Goal: Task Accomplishment & Management: Manage account settings

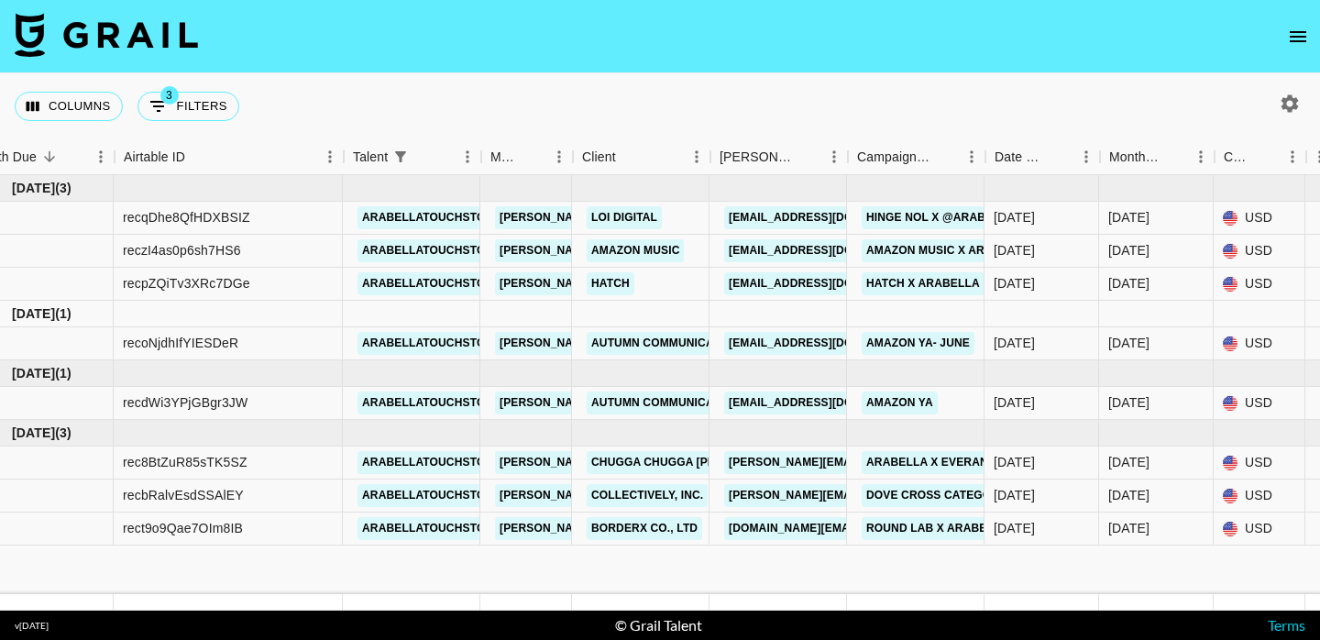
scroll to position [0, 39]
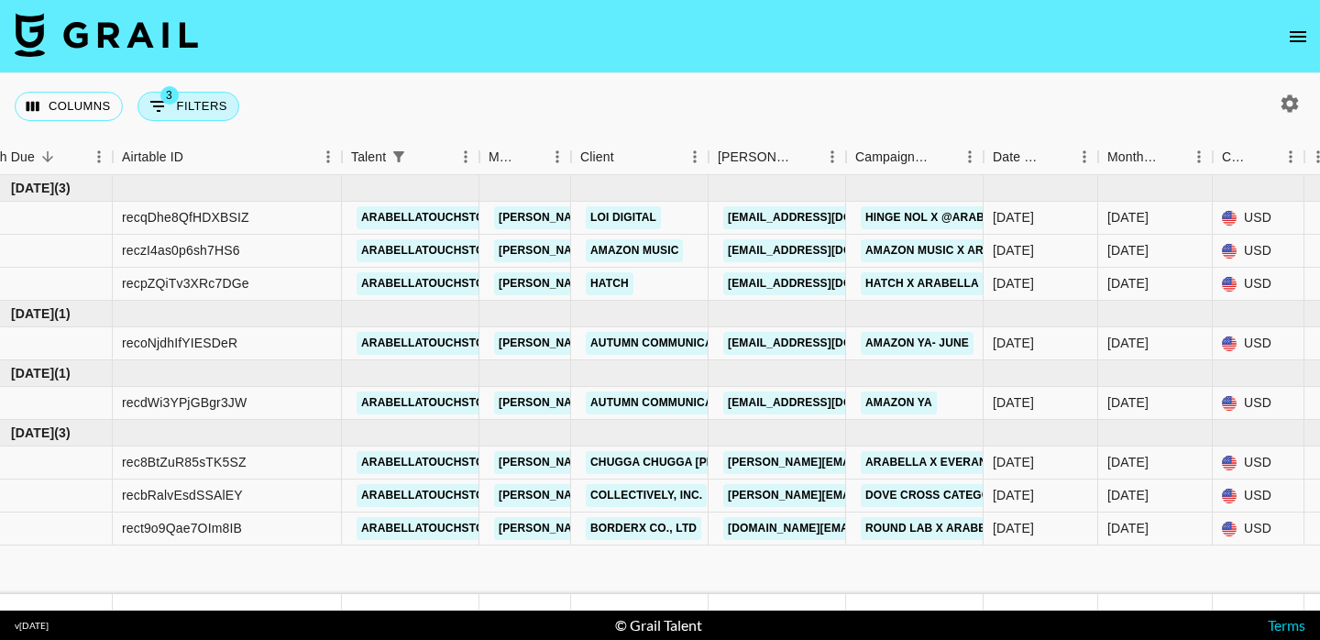
click at [196, 111] on button "3 Filters" at bounding box center [189, 106] width 102 height 29
select select "status"
select select "not"
select select "declined"
select select "status"
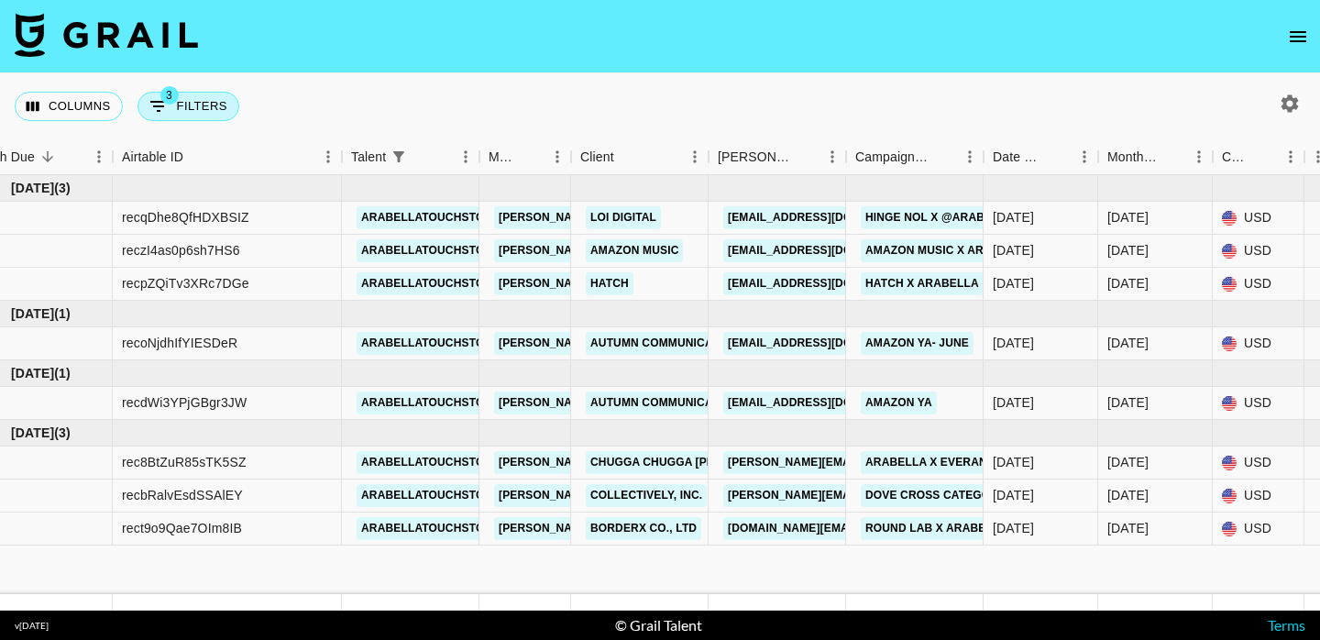
select select "not"
select select "cancelled"
select select "talentName"
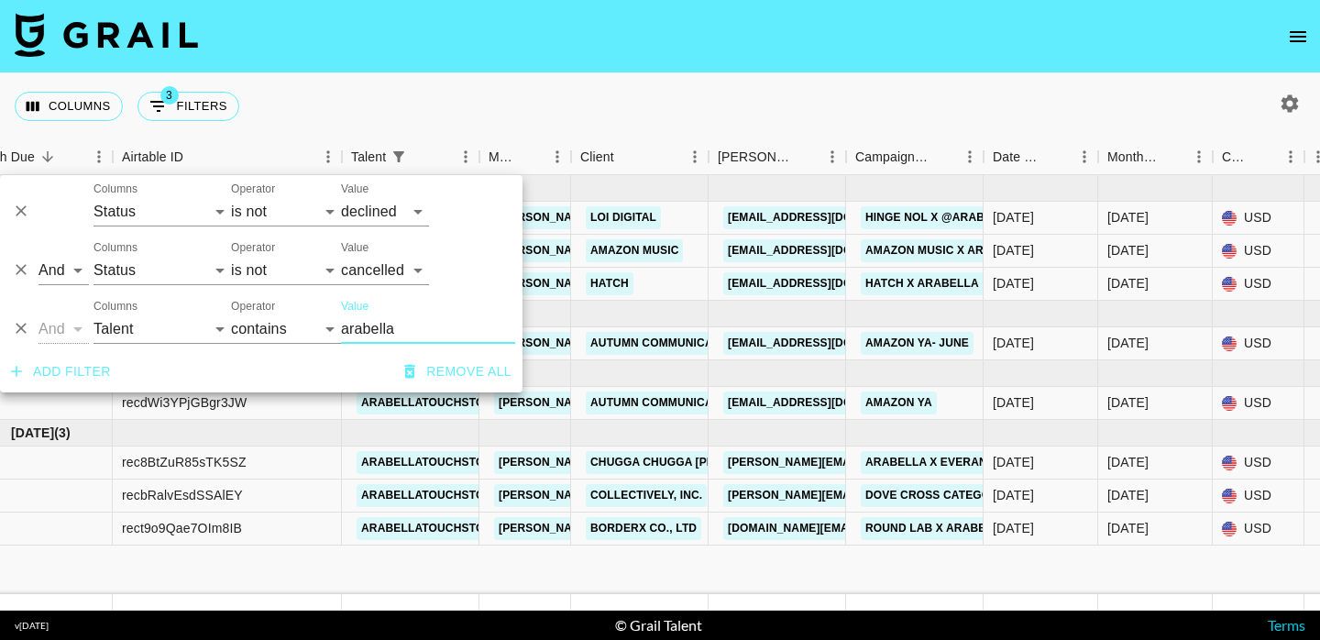
click at [25, 329] on icon "Delete" at bounding box center [21, 328] width 18 height 18
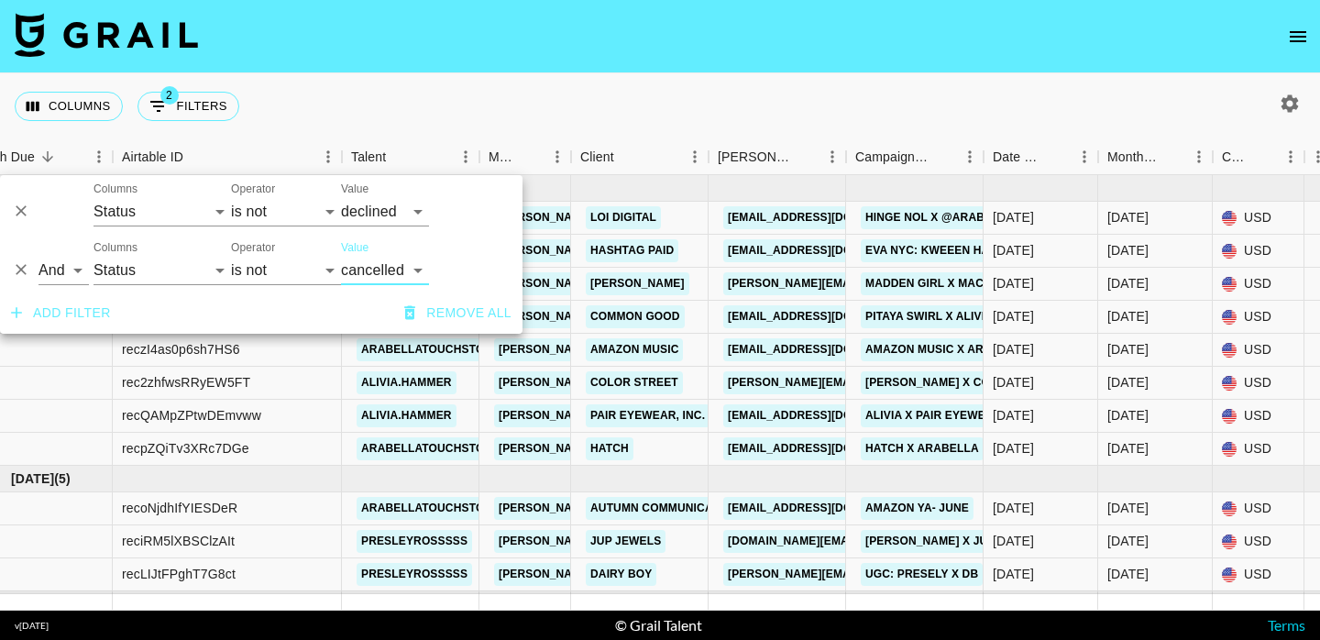
click at [362, 49] on nav at bounding box center [660, 36] width 1320 height 73
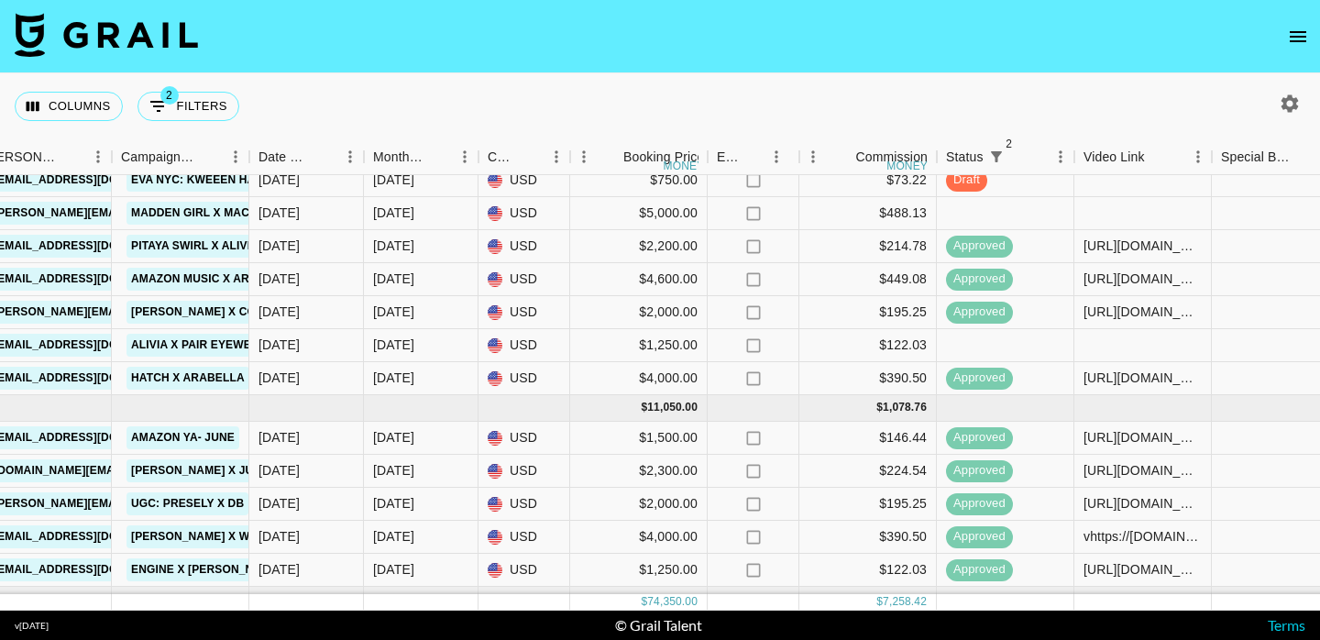
scroll to position [0, 773]
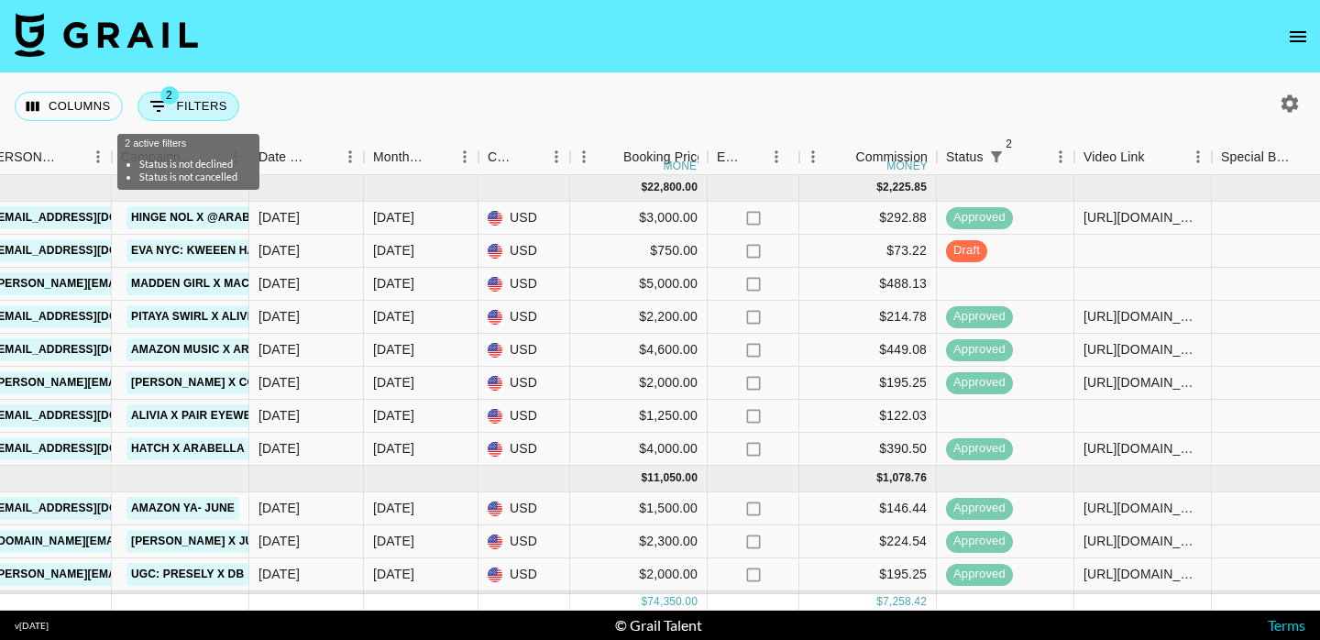
click at [171, 101] on span "2" at bounding box center [169, 95] width 18 height 18
select select "status"
select select "not"
select select "declined"
select select "status"
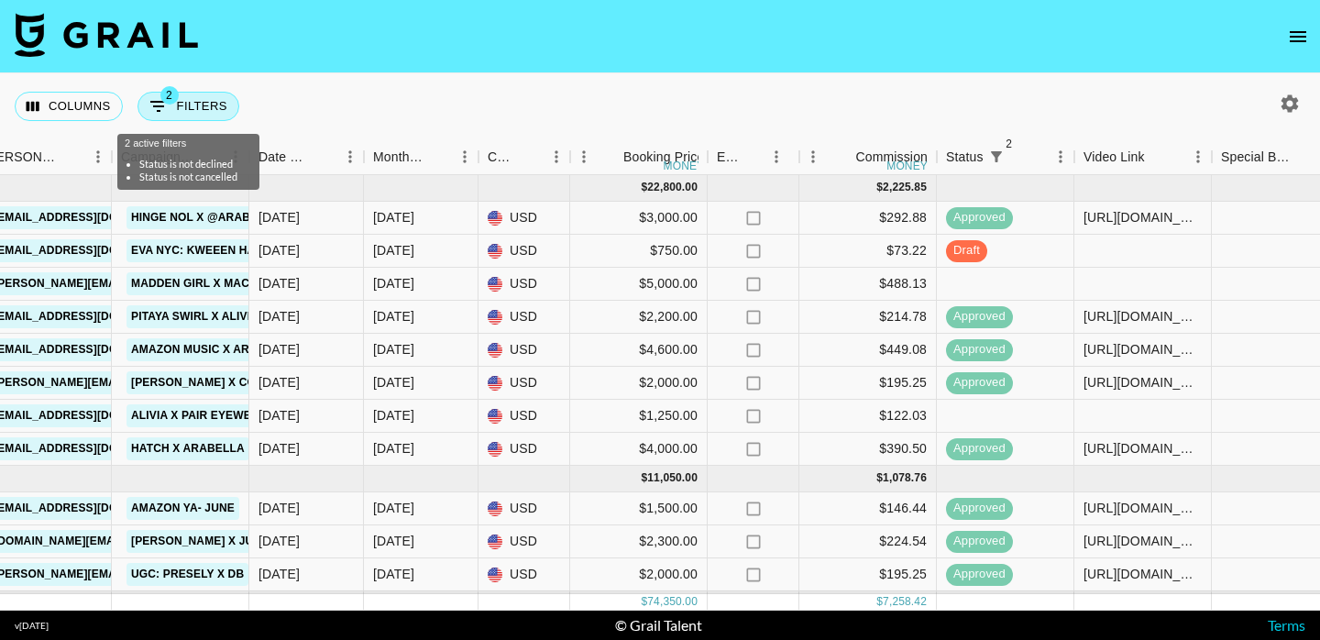
select select "not"
select select "cancelled"
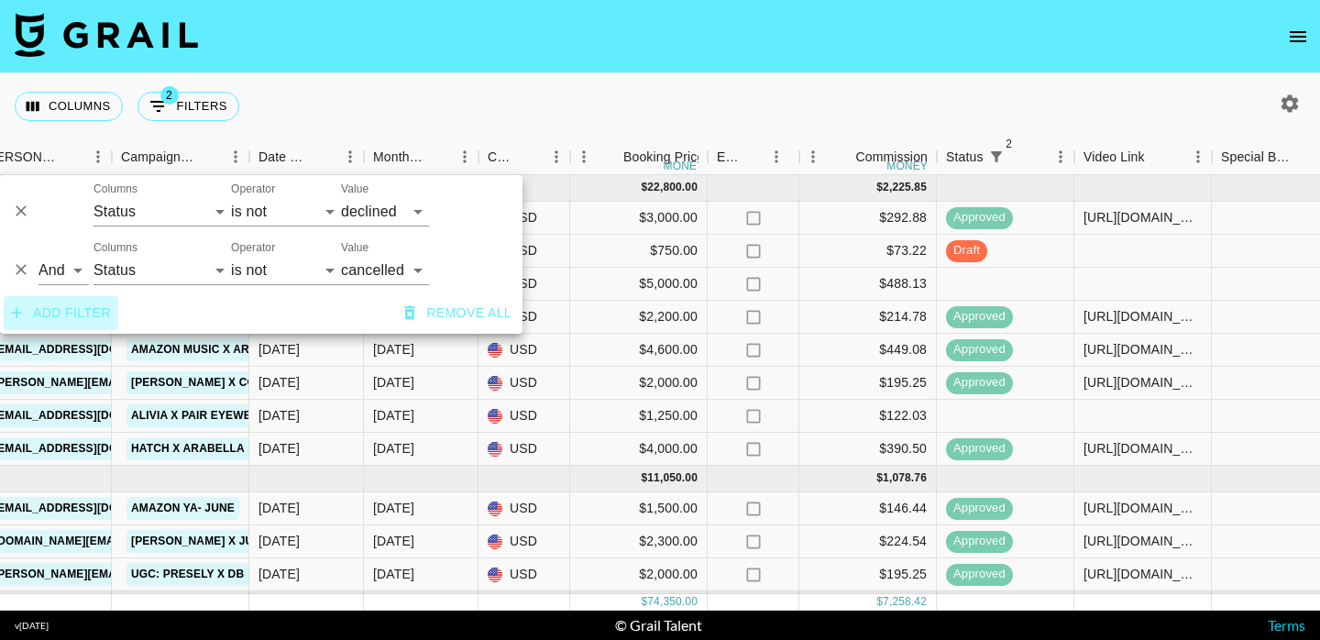
click at [80, 316] on button "Add filter" at bounding box center [61, 313] width 115 height 34
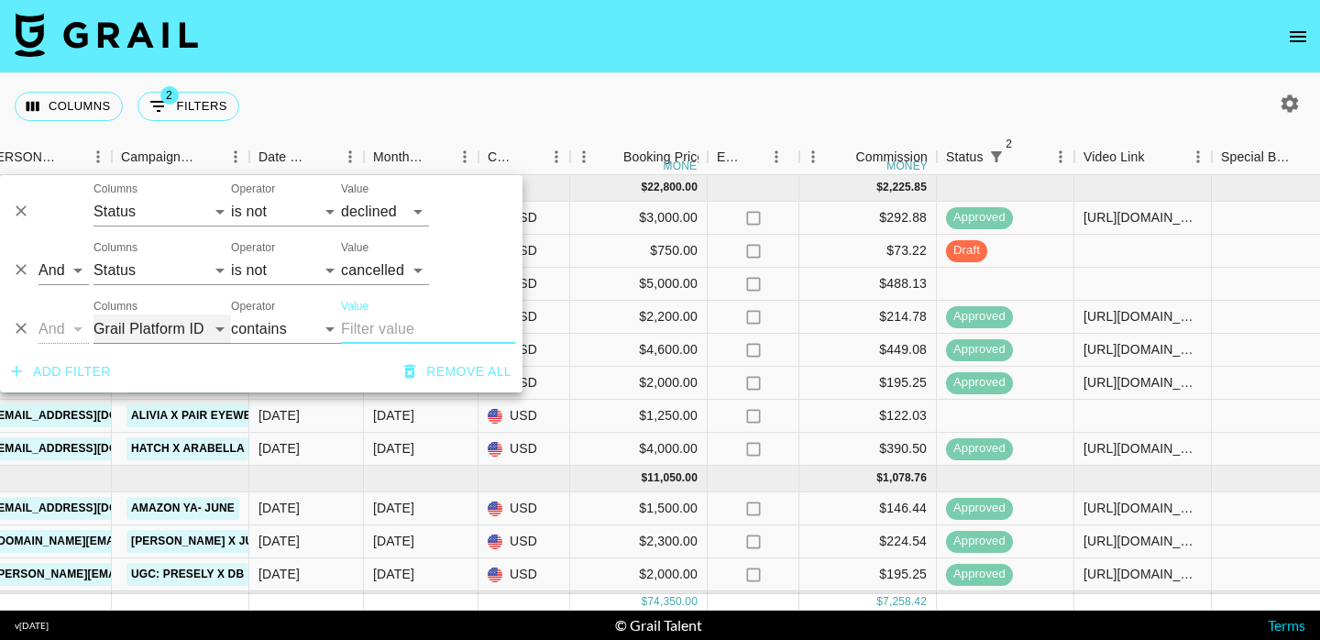
click at [205, 324] on select "Grail Platform ID Airtable ID Talent Manager Client Booker Campaign (Type) Date…" at bounding box center [163, 328] width 138 height 29
select select "talentName"
click at [400, 323] on input "Value" at bounding box center [428, 328] width 174 height 29
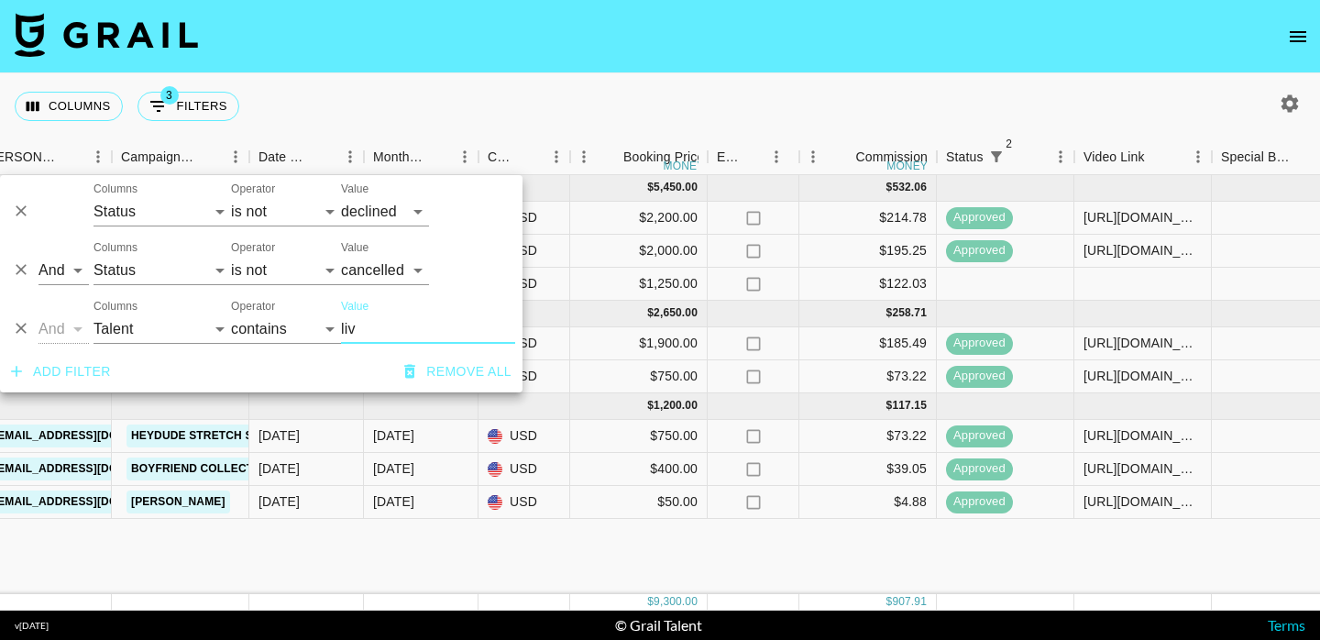
type input "liv"
click at [509, 72] on nav at bounding box center [660, 36] width 1320 height 73
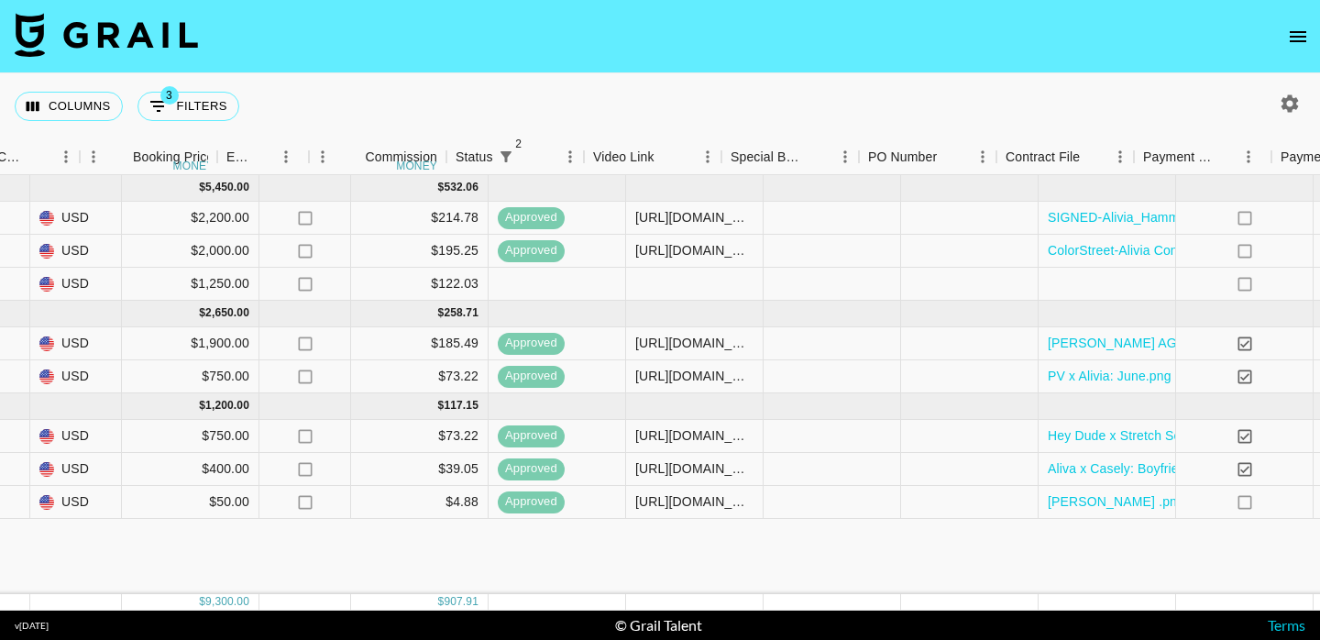
scroll to position [0, 1263]
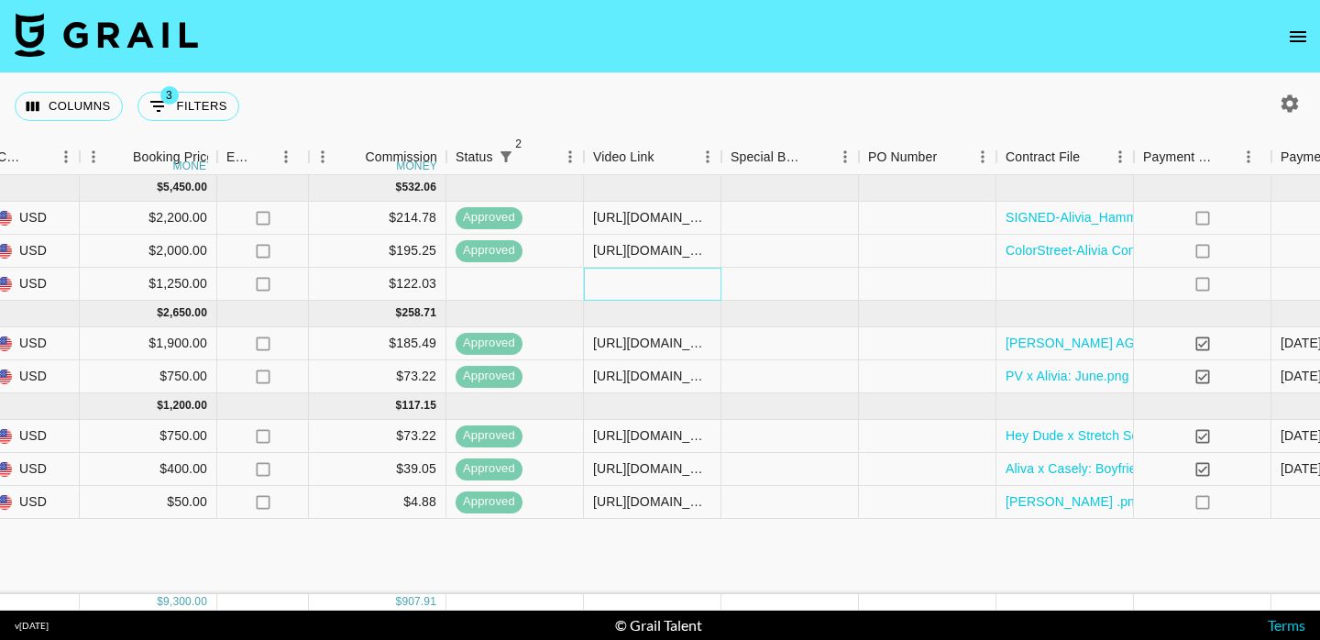
click at [618, 281] on div at bounding box center [653, 284] width 138 height 33
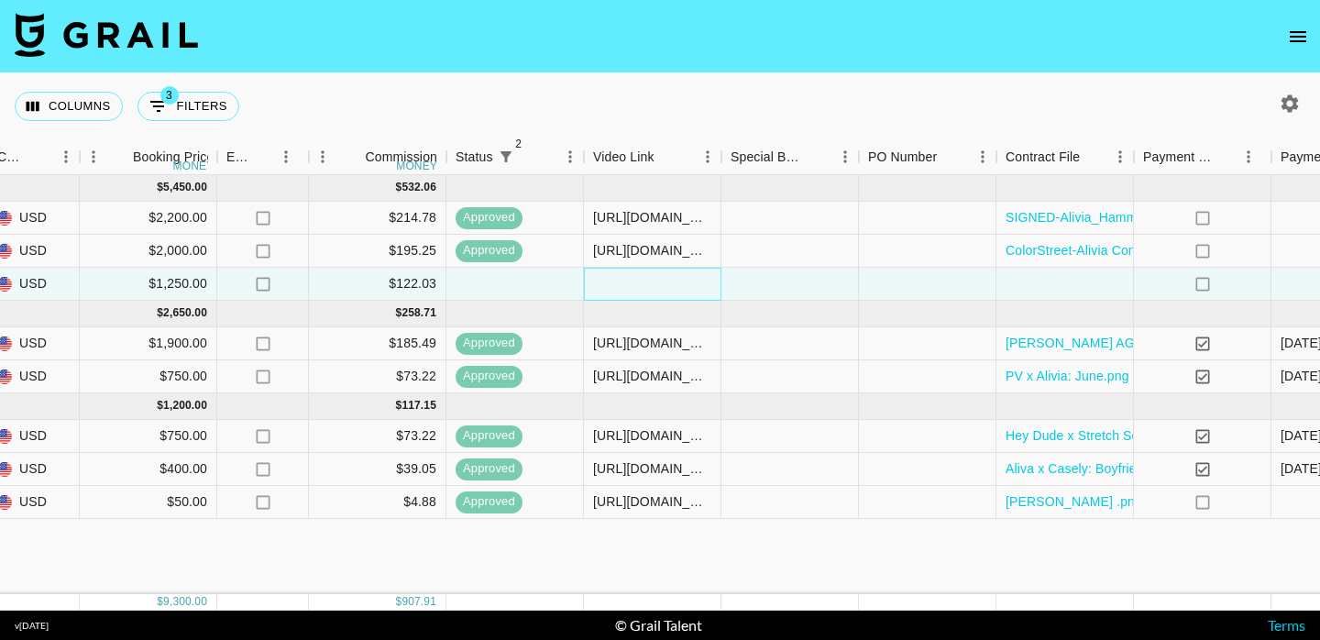
click at [624, 281] on div at bounding box center [653, 284] width 138 height 33
type input "https://www.instagram.com/reel/DMQO_2hsTwd/"
click at [703, 102] on div "Columns 3 Filters + Booking" at bounding box center [660, 106] width 1320 height 66
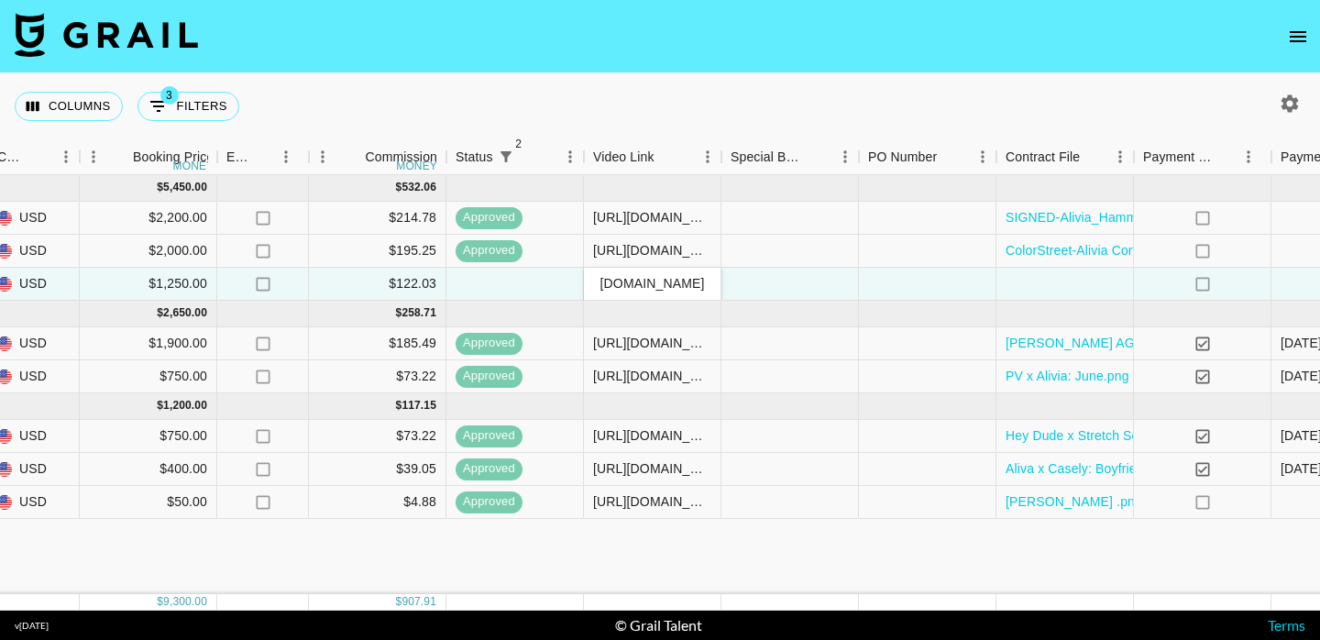
scroll to position [0, 0]
click at [1033, 279] on div at bounding box center [1066, 284] width 138 height 33
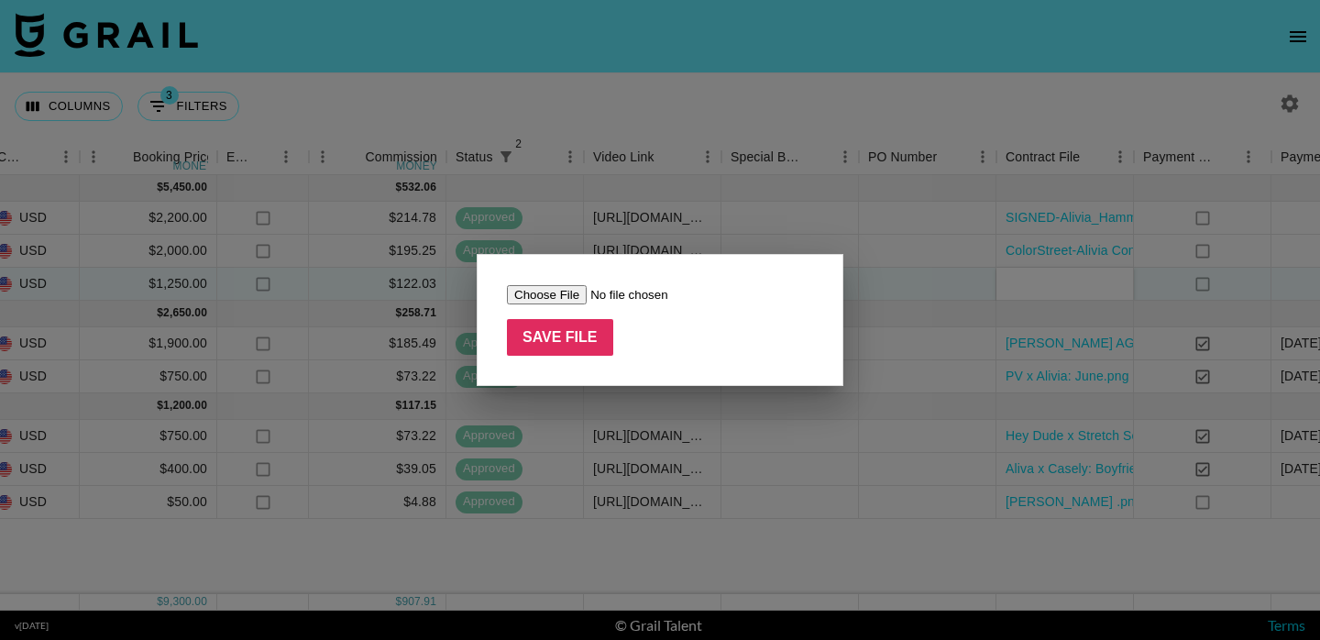
click at [525, 294] on input "file" at bounding box center [623, 294] width 232 height 19
type input "C:\fakepath\PEA- Alivia Hammer.pdf"
click at [557, 346] on input "Save File" at bounding box center [560, 337] width 106 height 37
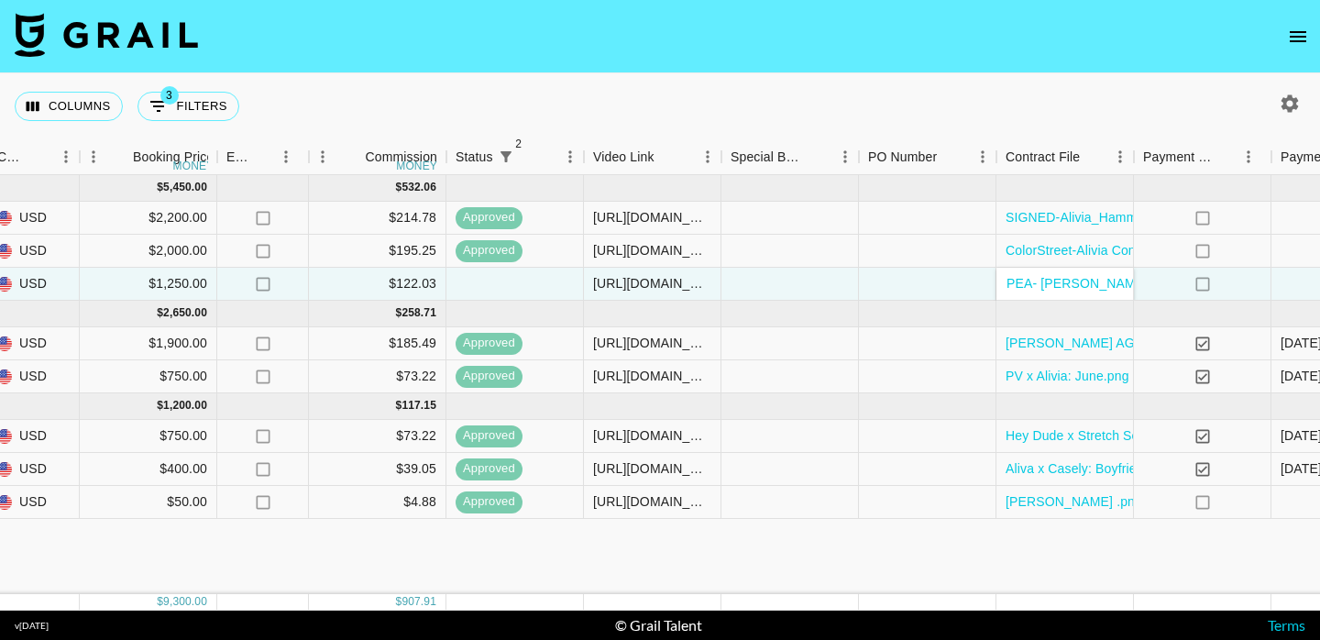
click at [827, 61] on nav at bounding box center [660, 36] width 1320 height 73
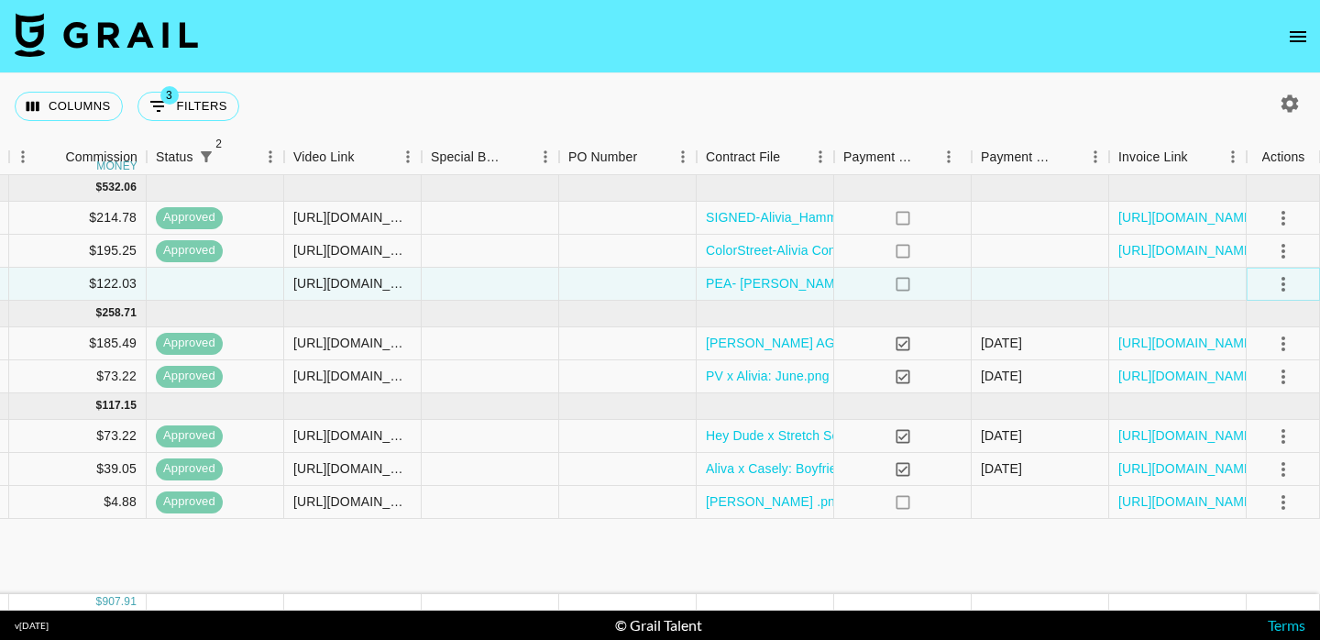
click at [1276, 284] on icon "select merge strategy" at bounding box center [1284, 284] width 22 height 22
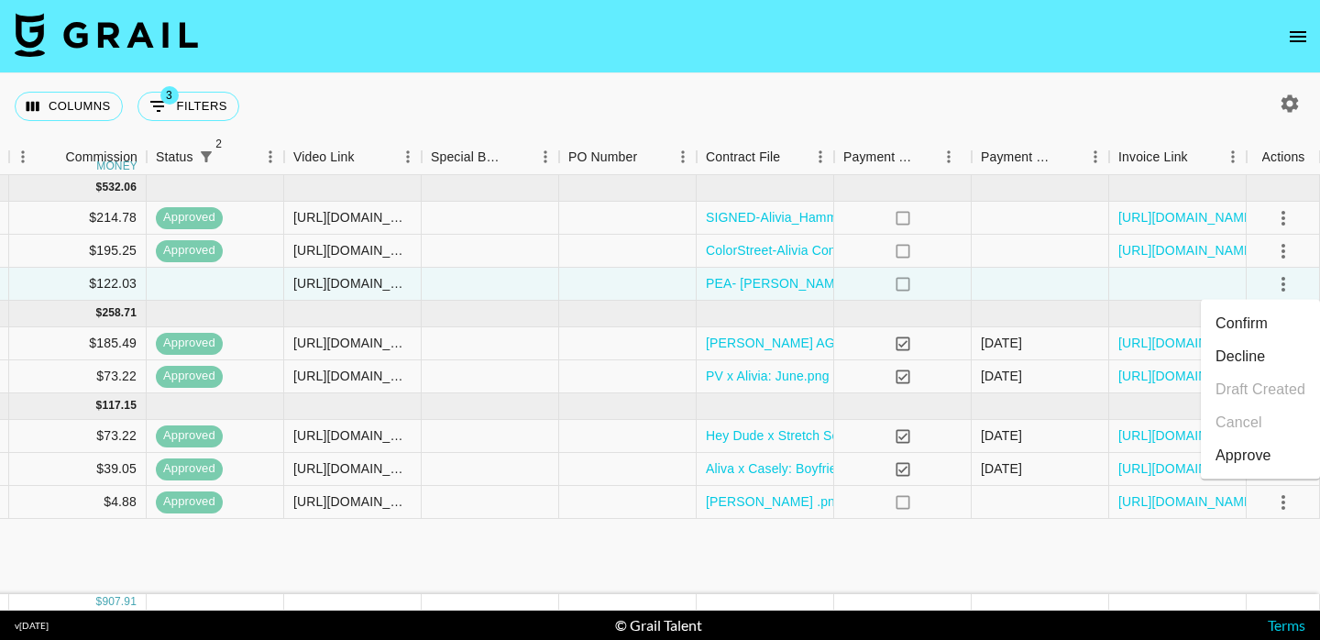
click at [1243, 461] on div "Approve" at bounding box center [1244, 456] width 56 height 22
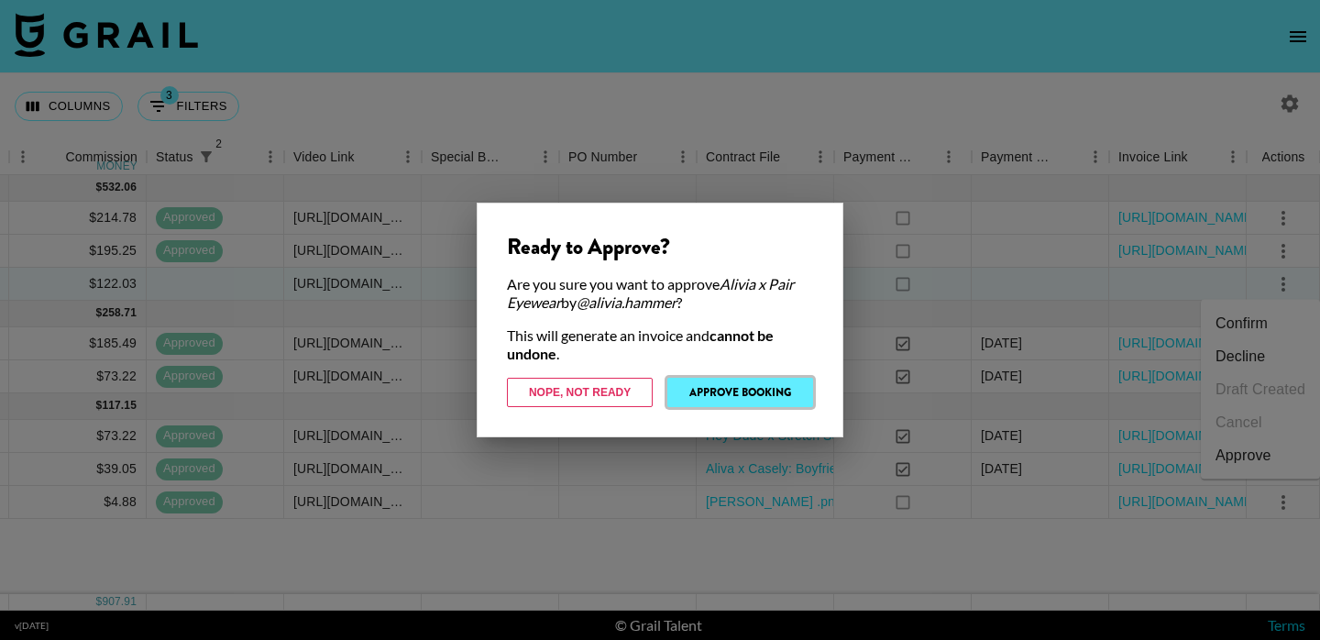
click at [741, 388] on button "Approve Booking" at bounding box center [740, 392] width 146 height 29
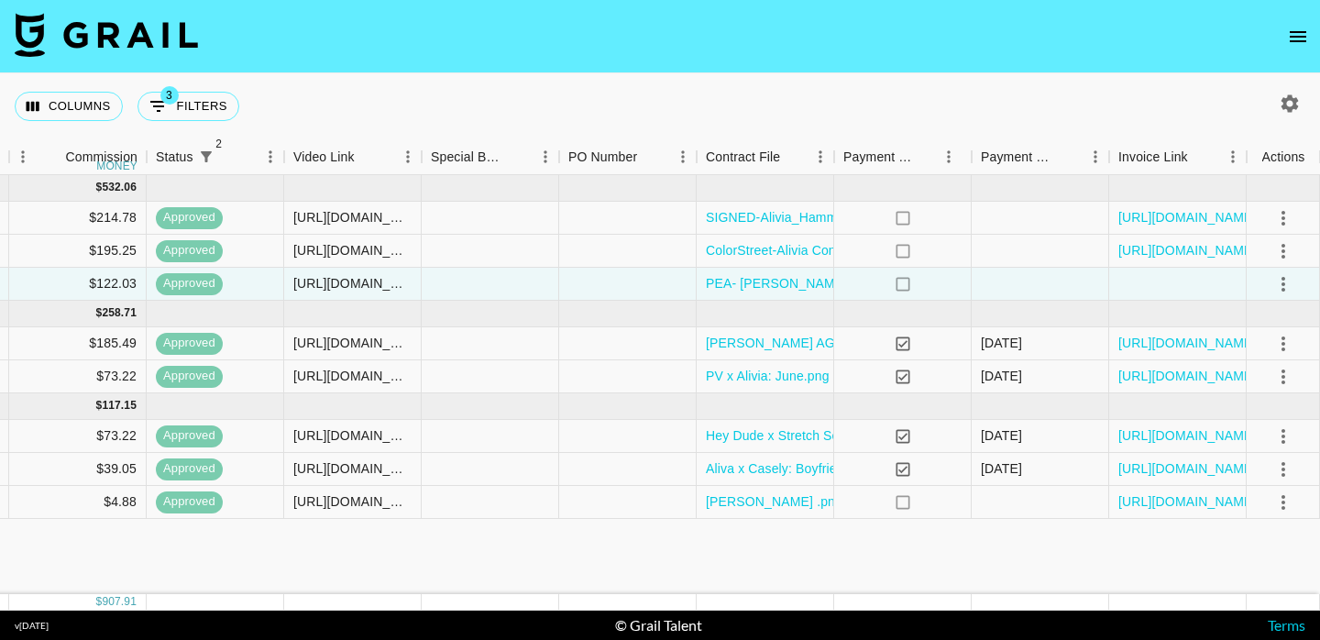
click at [658, 101] on div "Columns 3 Filters + Booking" at bounding box center [660, 106] width 1320 height 66
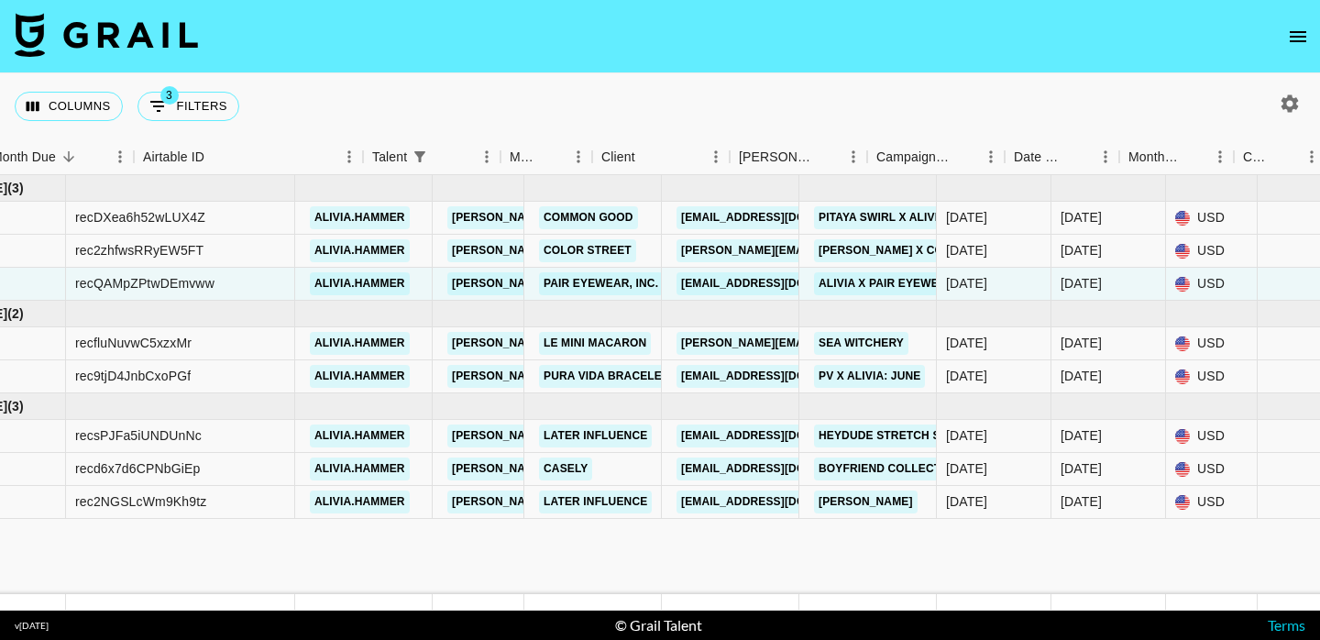
scroll to position [0, 0]
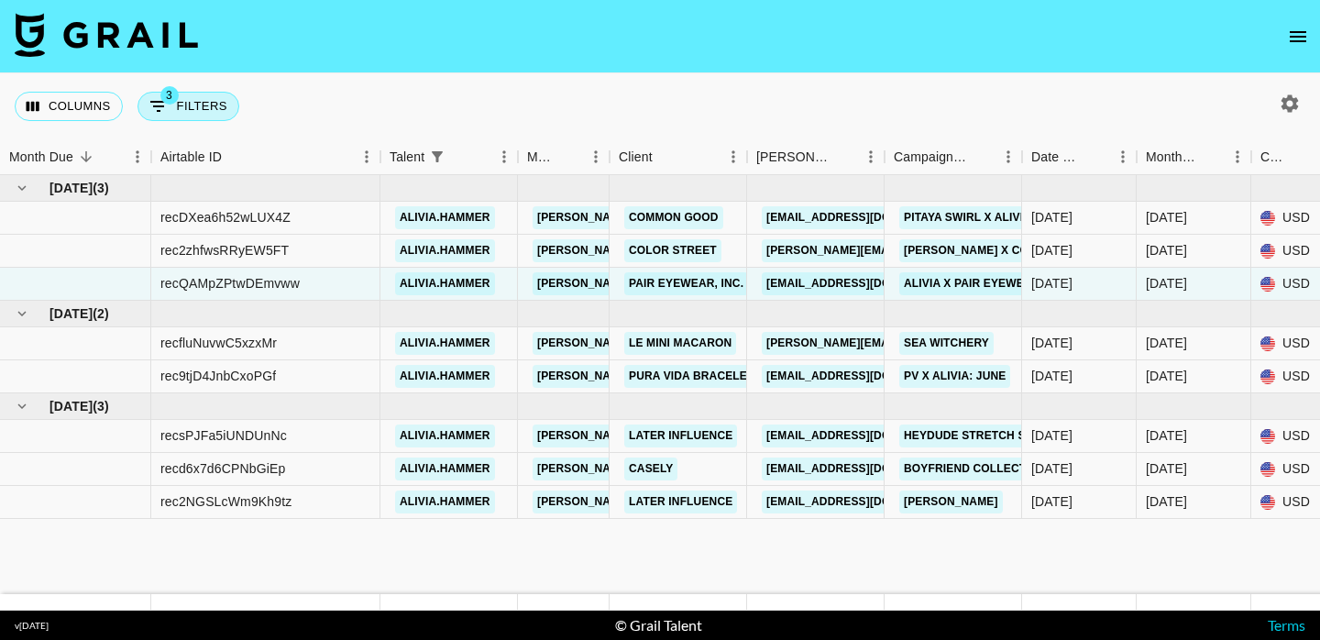
click at [189, 104] on button "3 Filters" at bounding box center [189, 106] width 102 height 29
select select "status"
select select "not"
select select "declined"
select select "status"
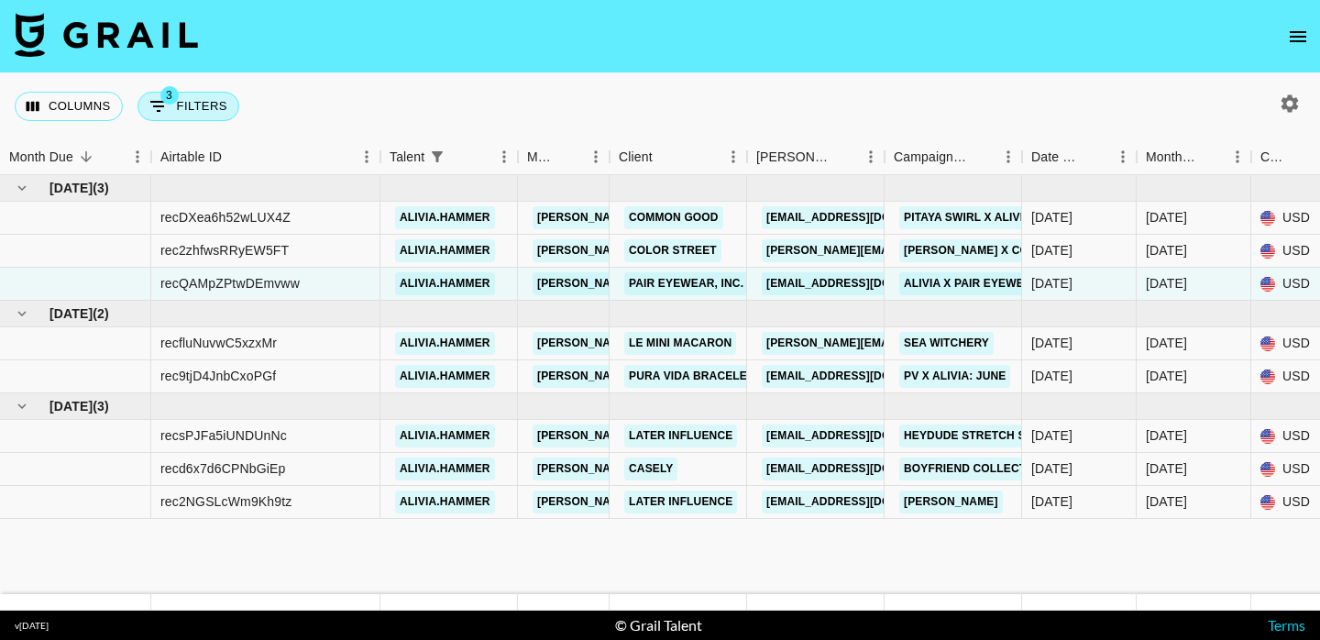
select select "not"
select select "cancelled"
select select "talentName"
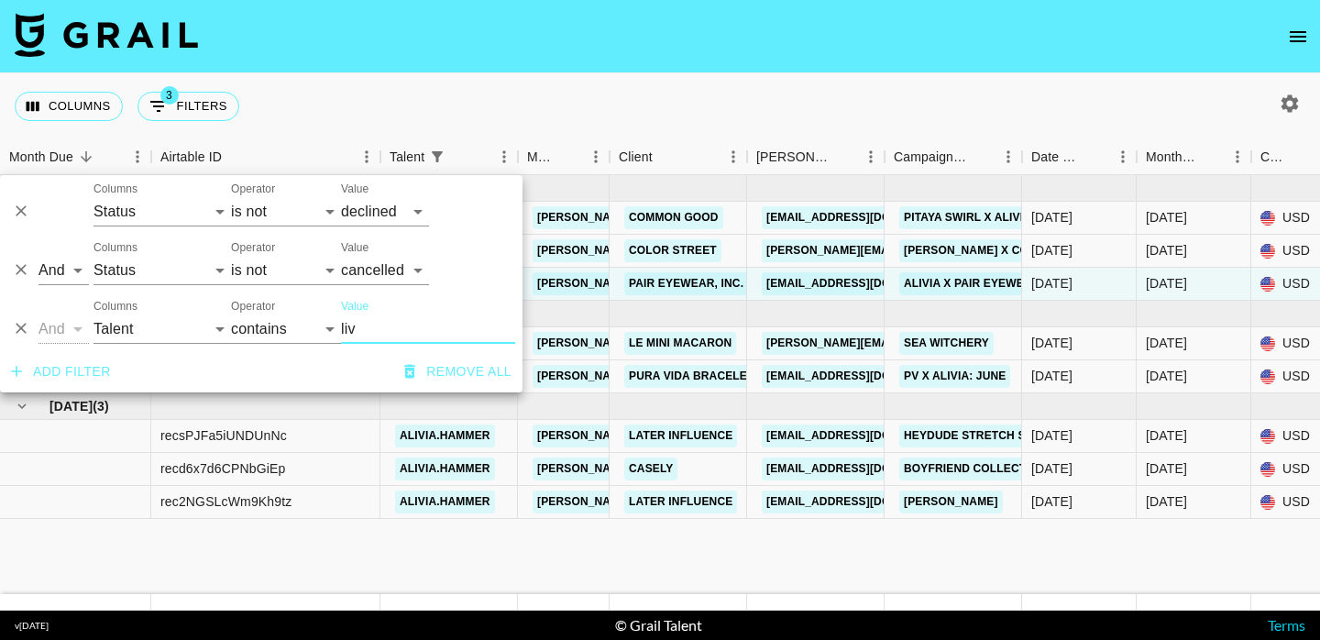
click at [466, 85] on div "Columns 3 Filters + Booking" at bounding box center [660, 106] width 1320 height 66
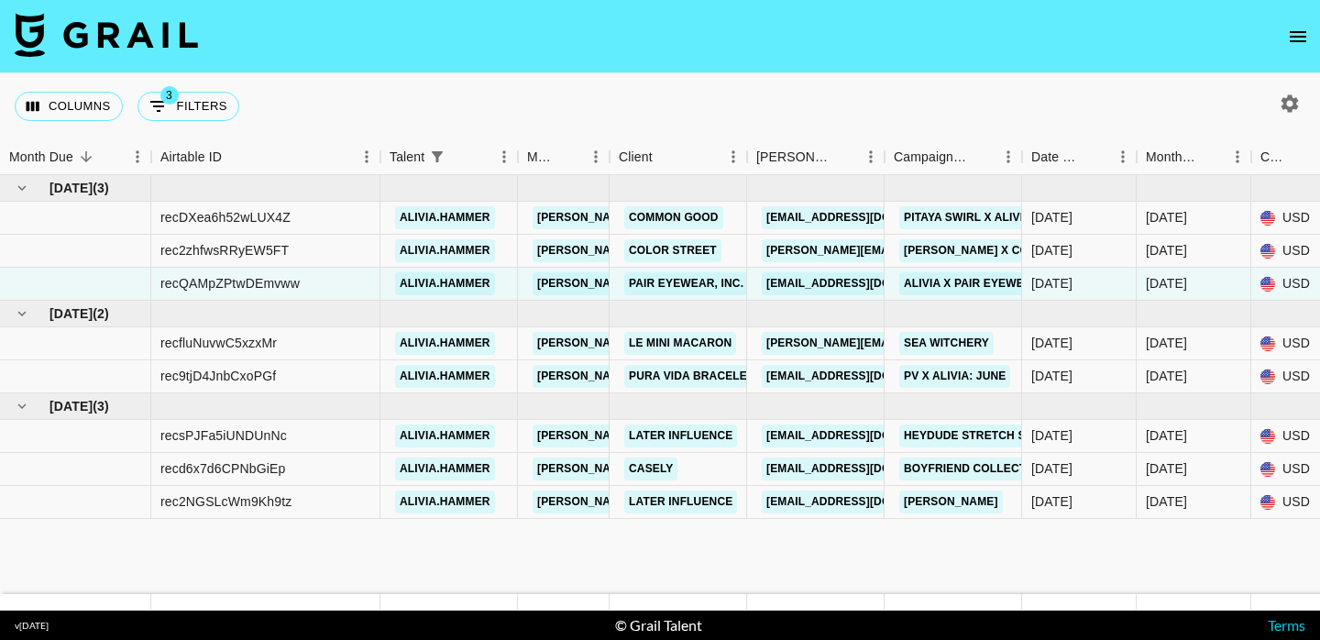
click at [1285, 114] on icon "button" at bounding box center [1290, 104] width 22 height 22
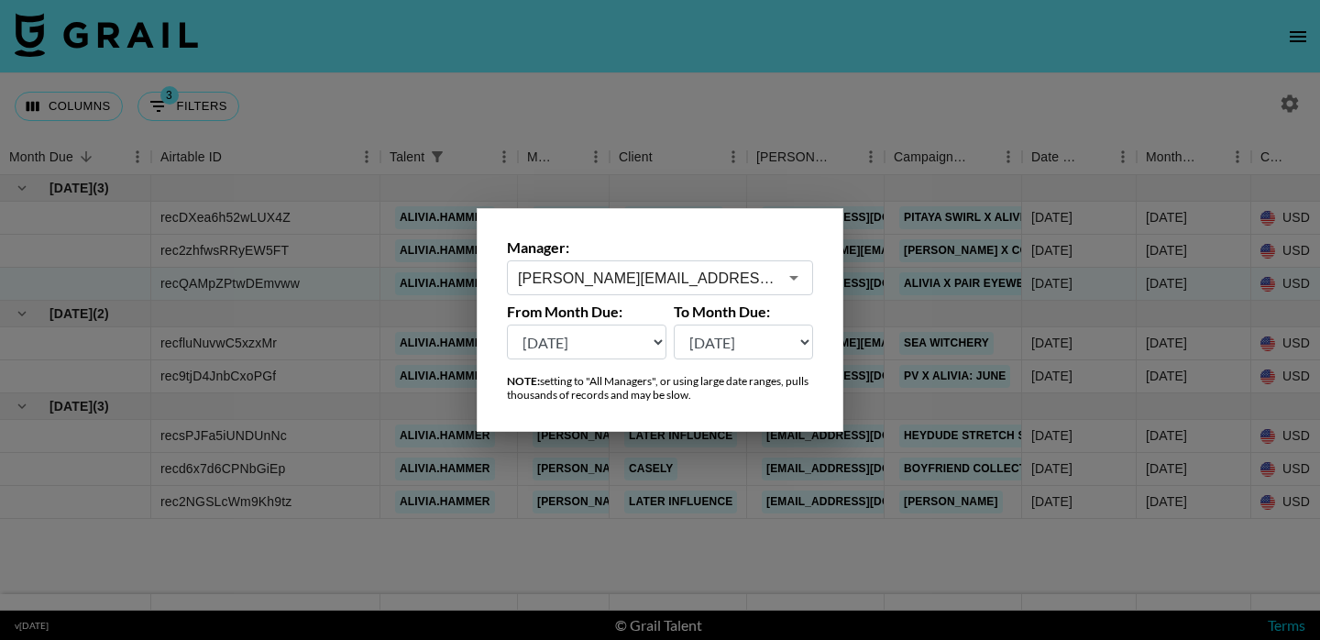
click at [657, 339] on select "Aug '26 Jul '26 Jun '26 May '26 Apr '26 Mar '26 Feb '26 Jan '26 Dec '25 Nov '25…" at bounding box center [587, 342] width 160 height 35
select select "Oct '24"
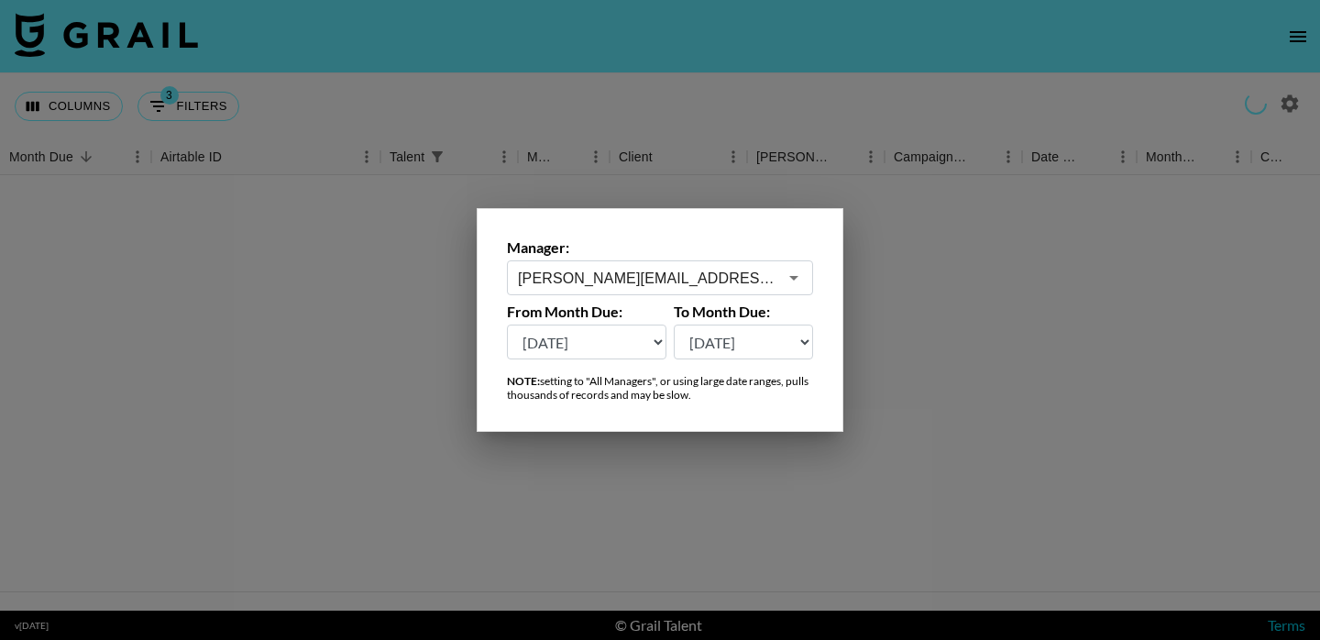
click at [805, 337] on select "Aug '26 Jul '26 Jun '26 May '26 Apr '26 Mar '26 Feb '26 Jan '26 Dec '25 Nov '25…" at bounding box center [744, 342] width 140 height 35
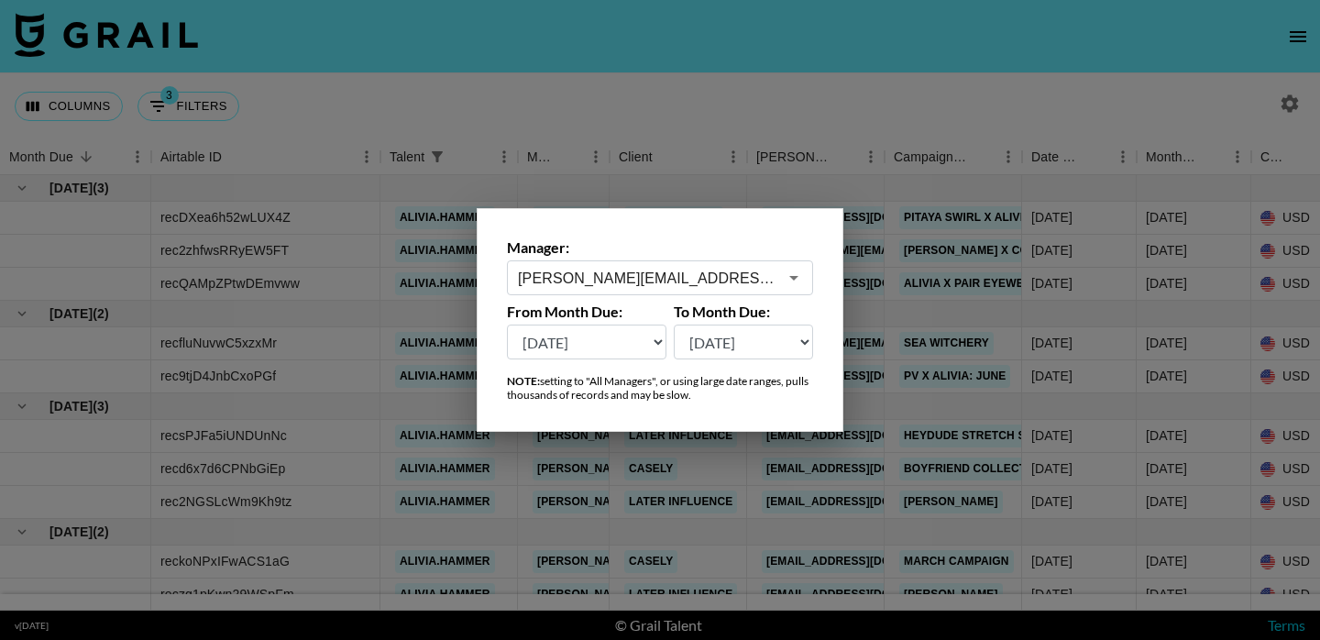
select select "Aug '26"
click at [890, 110] on div at bounding box center [660, 320] width 1320 height 640
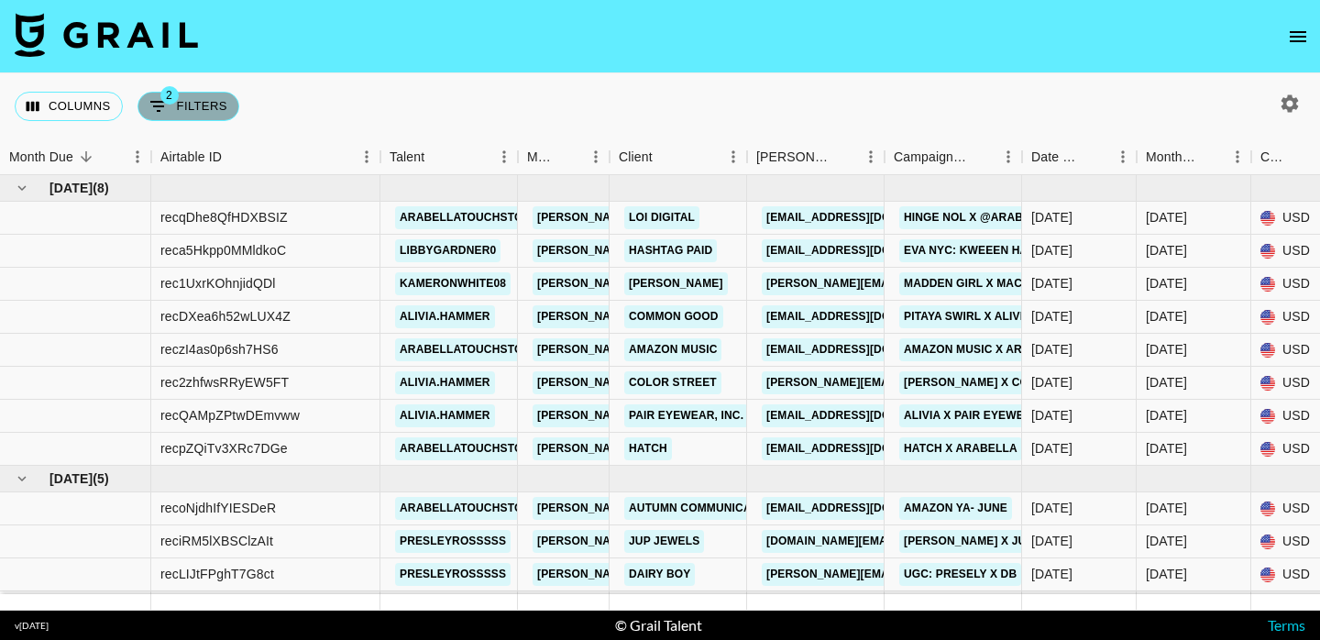
click at [192, 111] on button "2 Filters" at bounding box center [189, 106] width 102 height 29
select select "status"
select select "not"
select select "declined"
select select "status"
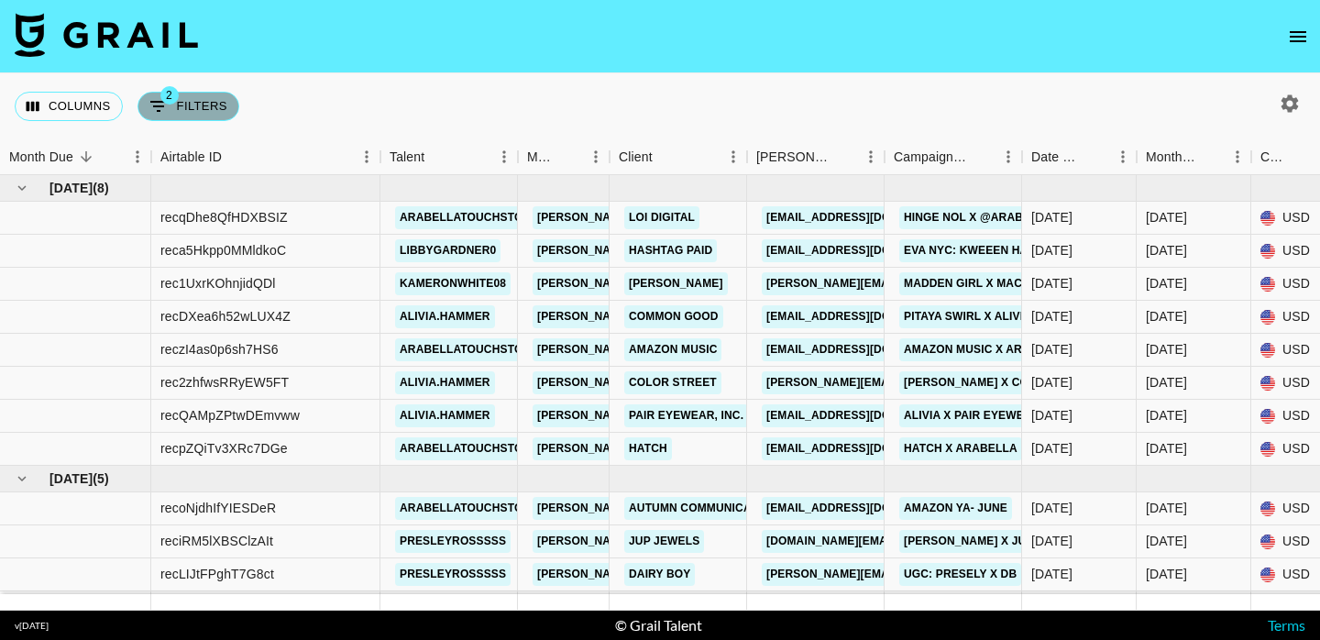
select select "not"
select select "cancelled"
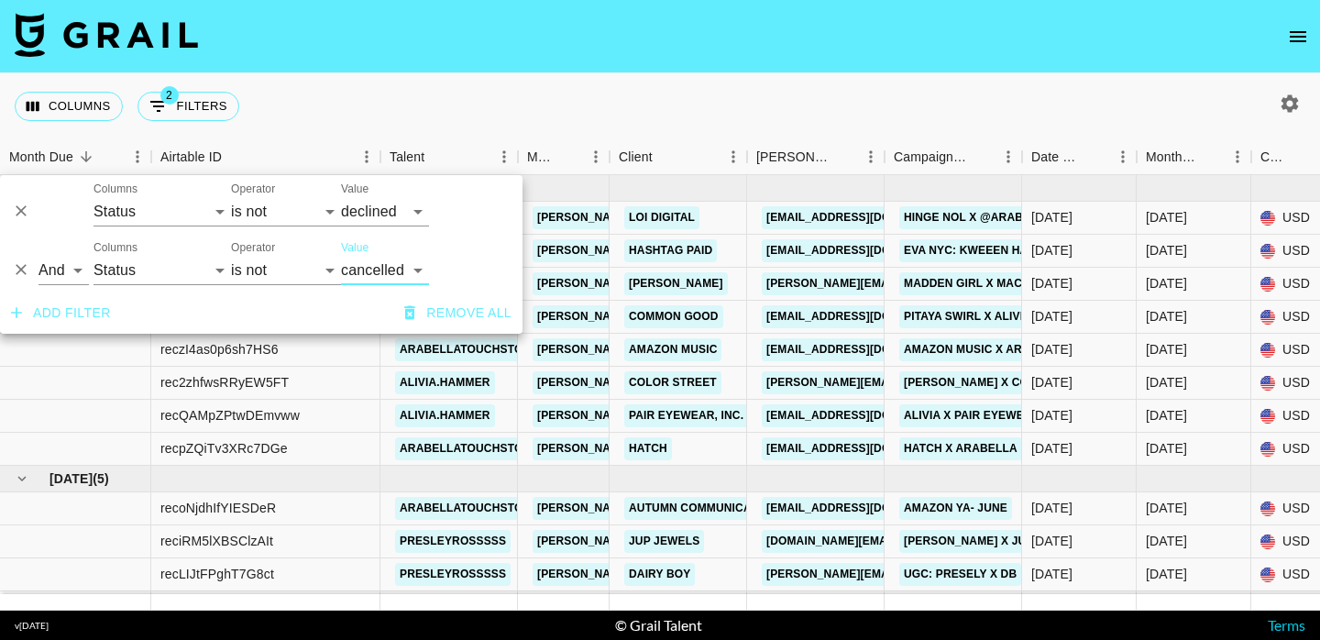
click at [27, 309] on button "Add filter" at bounding box center [61, 313] width 115 height 34
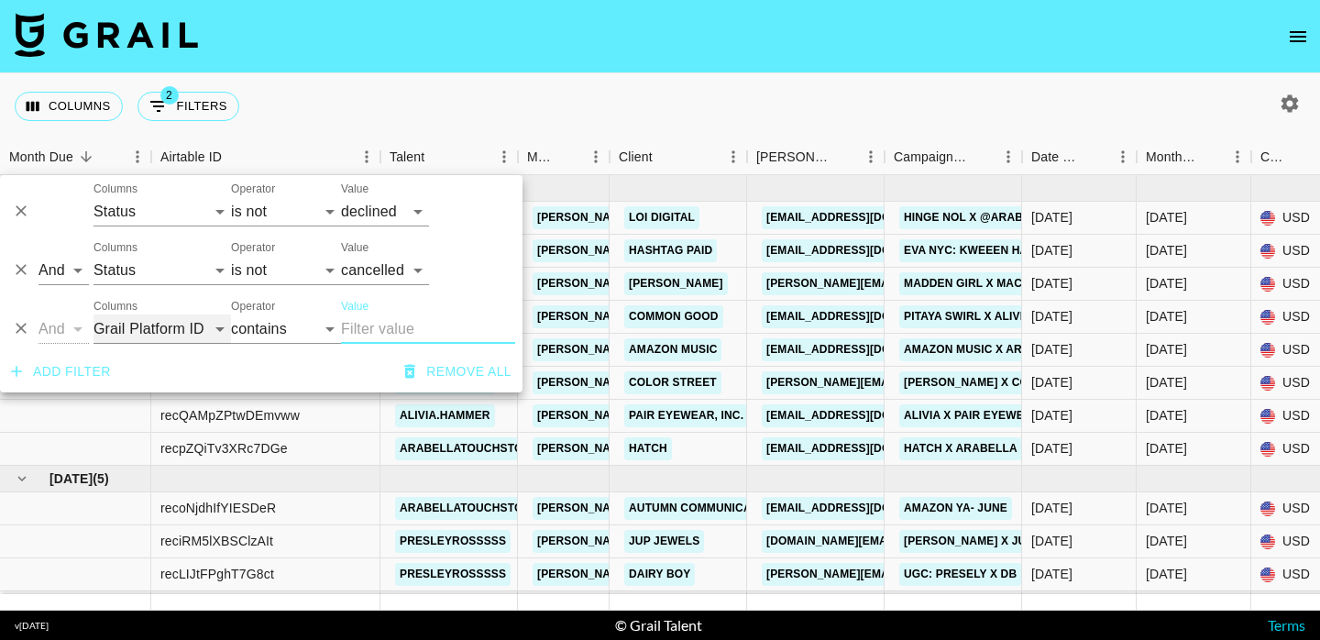
click at [222, 339] on select "Grail Platform ID Airtable ID Talent Manager Client Booker Campaign (Type) Date…" at bounding box center [163, 328] width 138 height 29
select select "talentName"
click at [411, 324] on input "Value" at bounding box center [428, 328] width 174 height 29
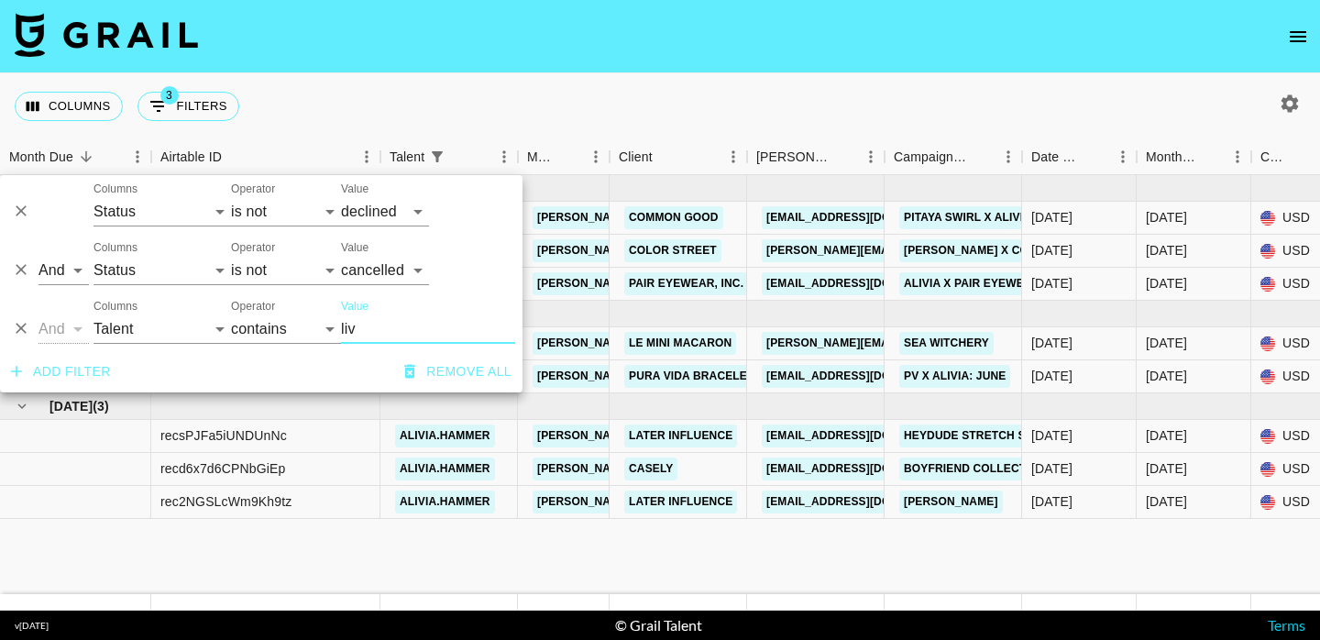
type input "liv"
click at [585, 88] on div "Columns 3 Filters + Booking" at bounding box center [660, 106] width 1320 height 66
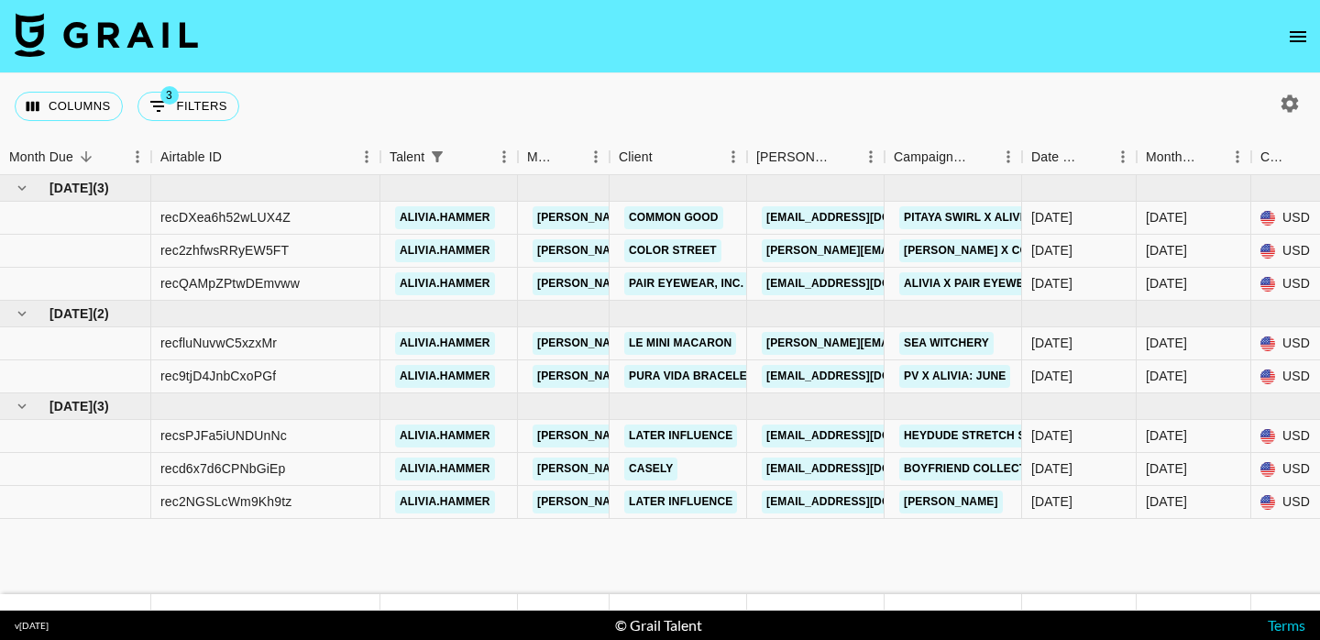
click at [1285, 94] on icon "button" at bounding box center [1290, 104] width 22 height 22
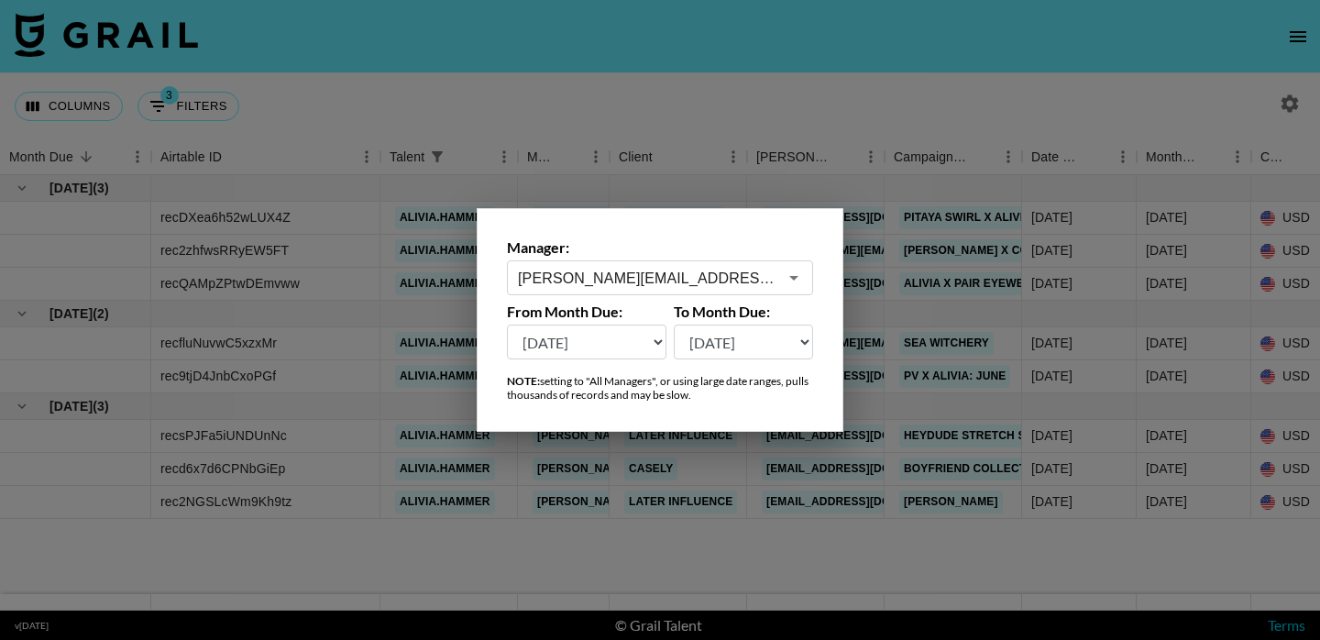
click at [657, 339] on select "Aug '26 Jul '26 Jun '26 May '26 Apr '26 Mar '26 Feb '26 Jan '26 Dec '25 Nov '25…" at bounding box center [587, 342] width 160 height 35
select select "Dec '25"
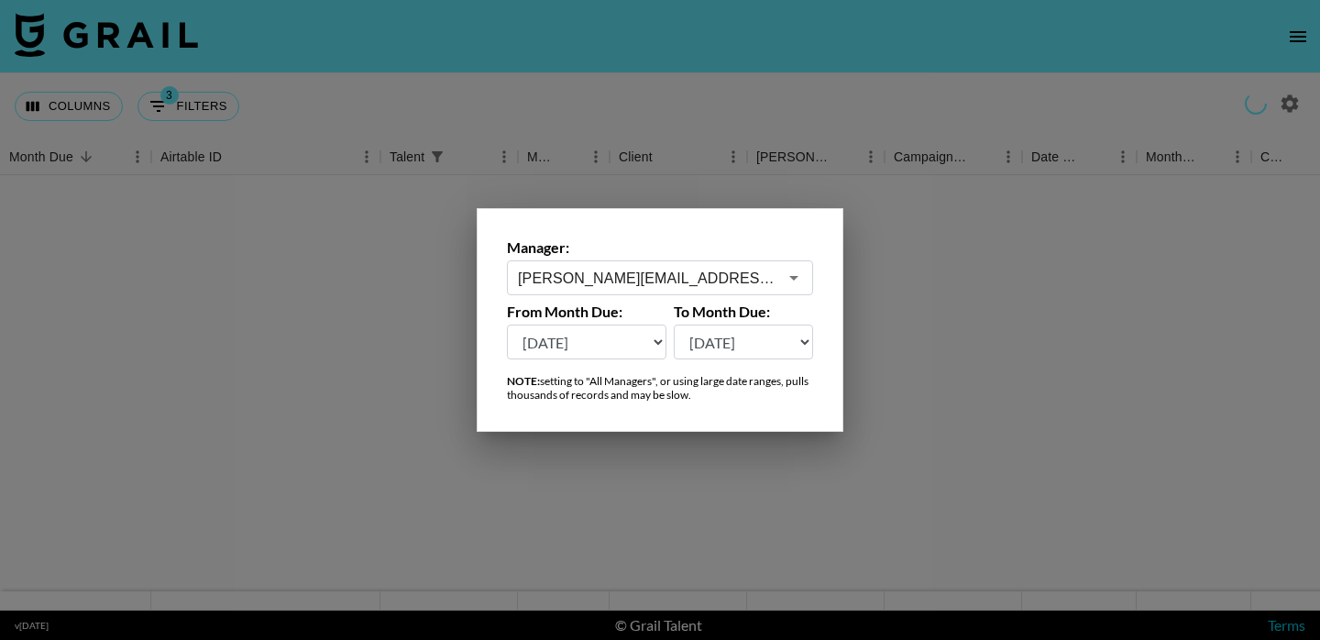
click at [678, 84] on div at bounding box center [660, 320] width 1320 height 640
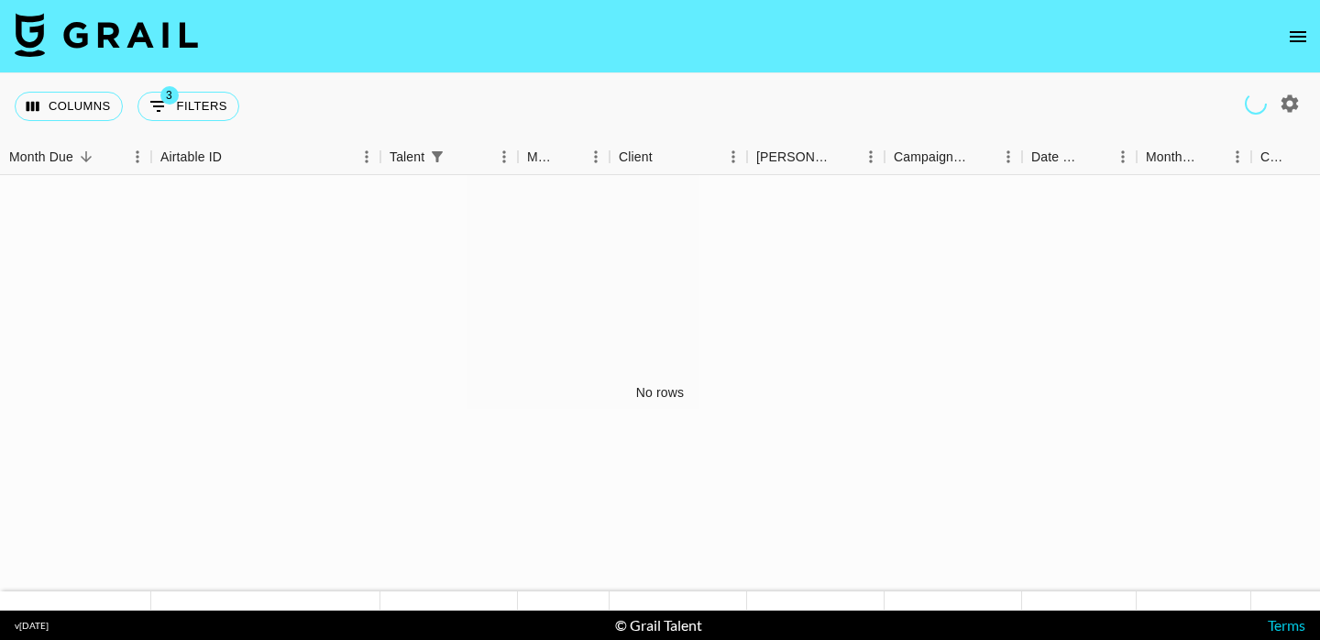
click at [1286, 105] on icon "button" at bounding box center [1290, 102] width 17 height 17
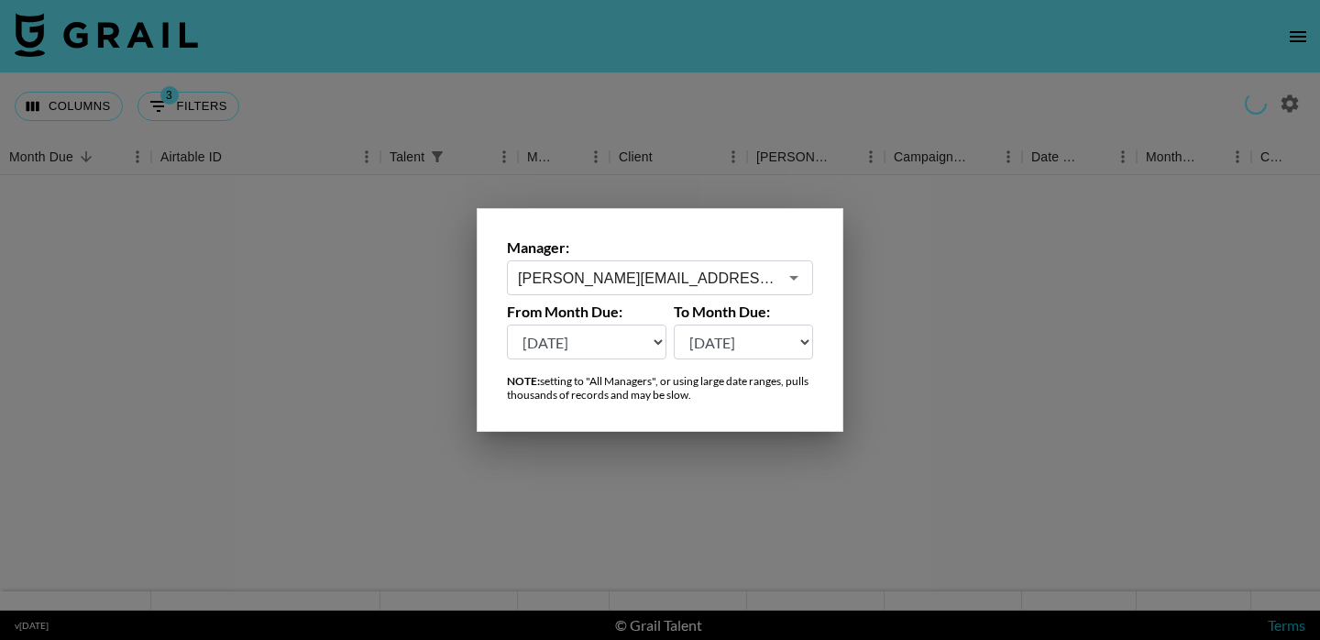
click at [765, 349] on select "Aug '26 Jul '26 Jun '26 May '26 Apr '26 Mar '26 Feb '26 Jan '26 Dec '25 Nov '25…" at bounding box center [744, 342] width 140 height 35
click at [650, 344] on select "Aug '26 Jul '26 Jun '26 May '26 Apr '26 Mar '26 Feb '26 Jan '26 Dec '25 Nov '25…" at bounding box center [587, 342] width 160 height 35
select select "Oct '24"
click at [799, 343] on select "Aug '26 Jul '26 Jun '26 May '26 Apr '26 Mar '26 Feb '26 Jan '26 Dec '25 Nov '25…" at bounding box center [744, 342] width 140 height 35
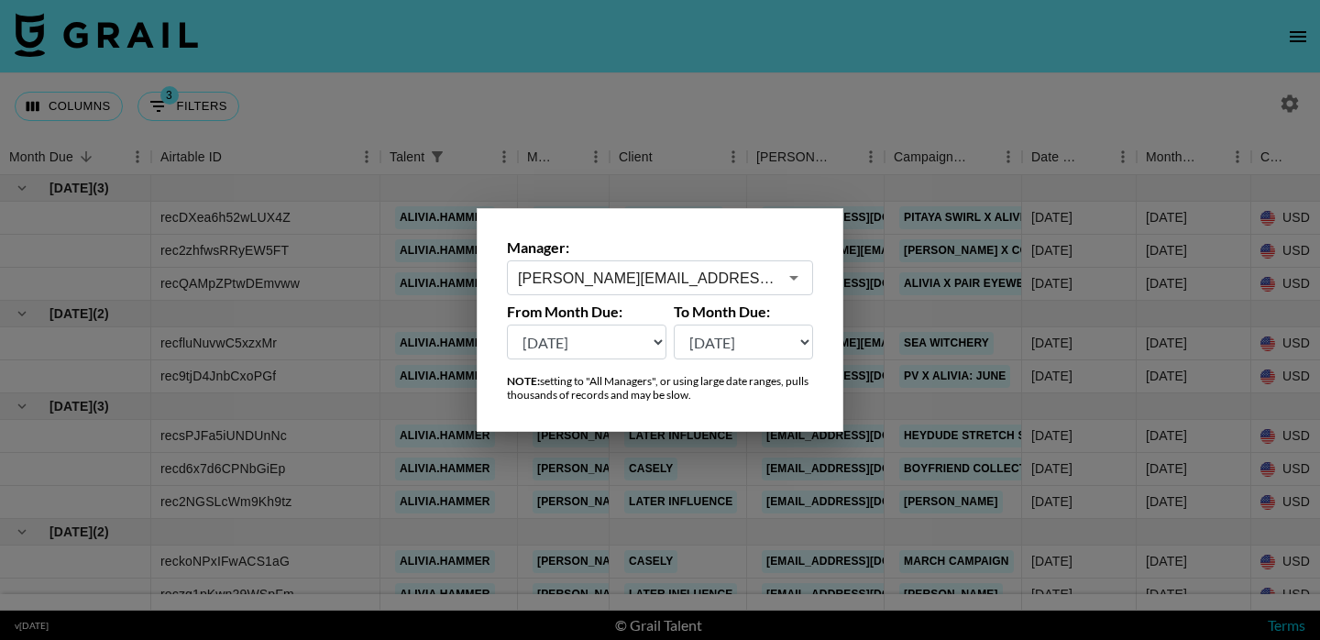
select select "Aug '26"
click at [828, 124] on div at bounding box center [660, 320] width 1320 height 640
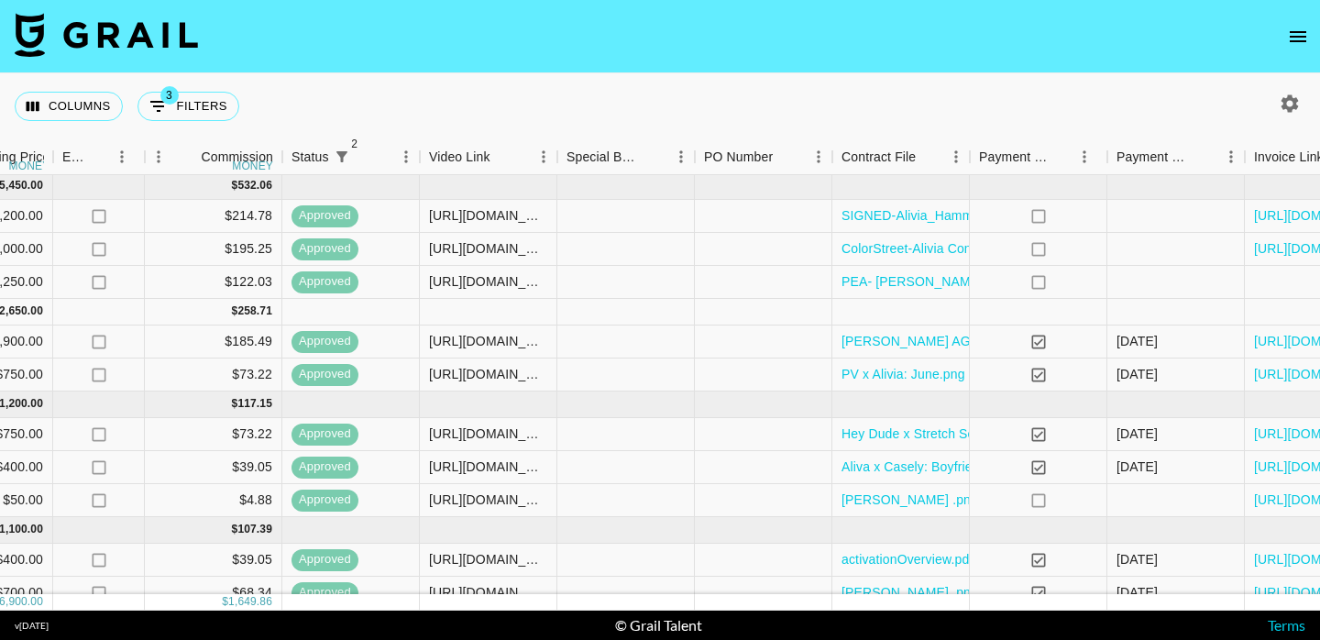
scroll to position [2, 1563]
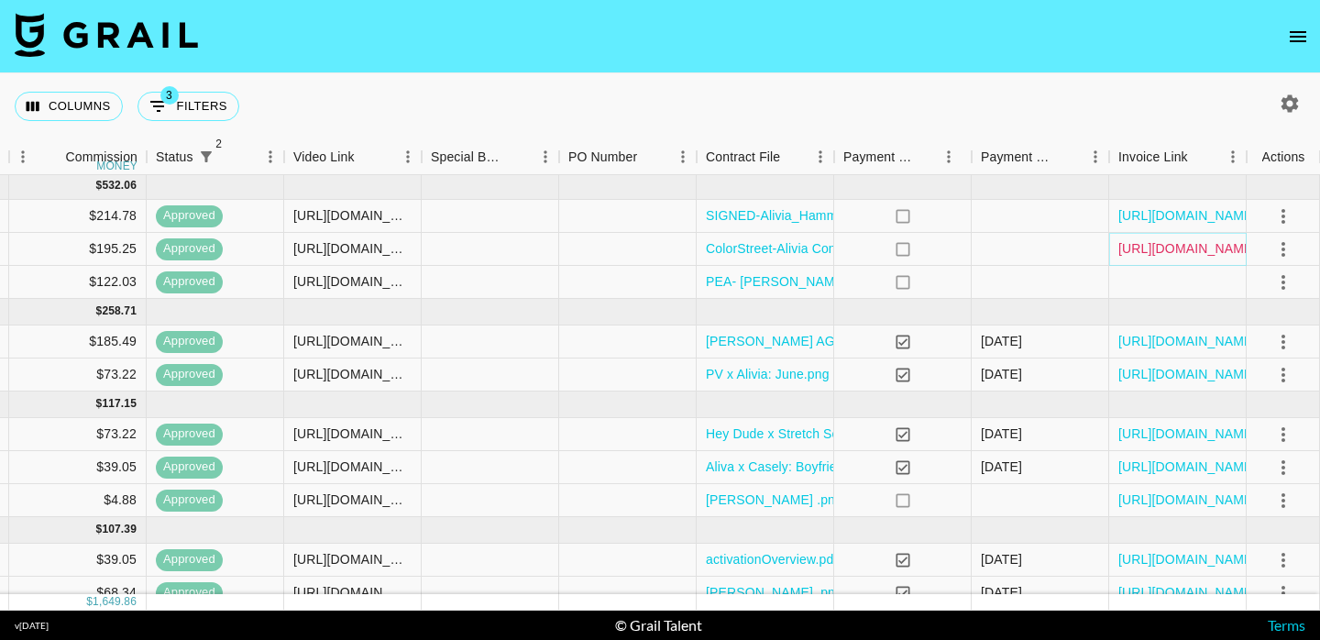
click at [1159, 253] on link "https://in.xero.com/0IXTgSTgHM3iwO6VtGrf87nrio270hcdCHhdSA3U" at bounding box center [1188, 248] width 138 height 18
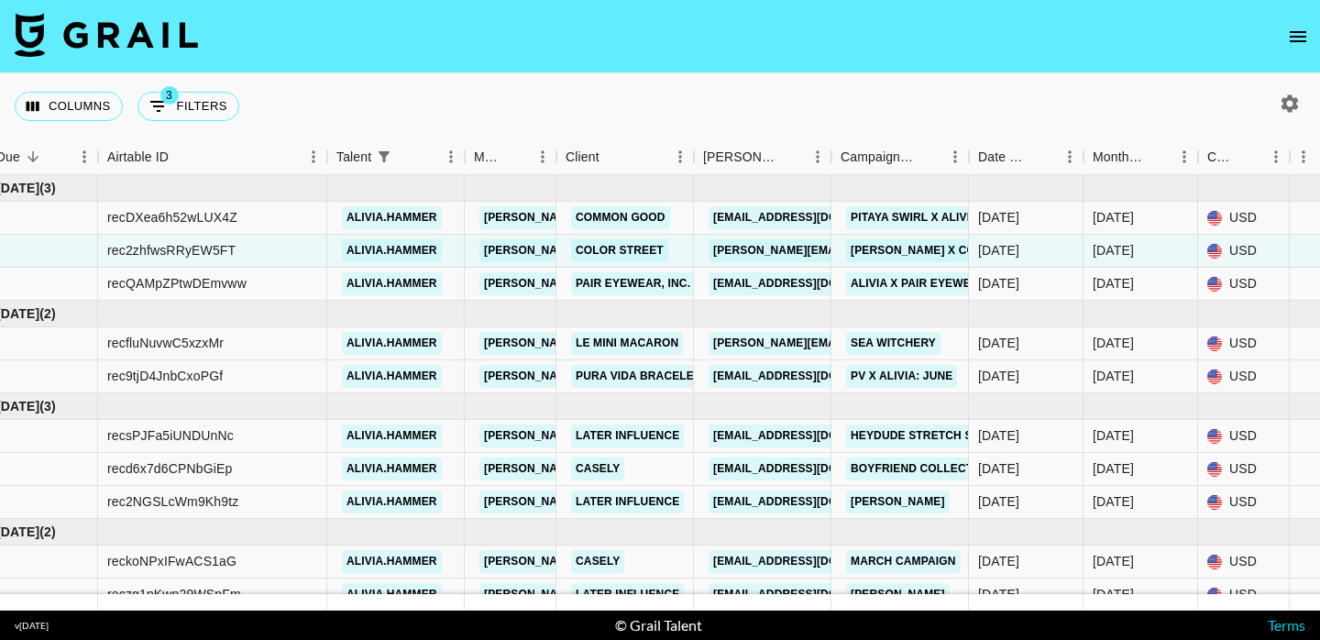
scroll to position [0, 0]
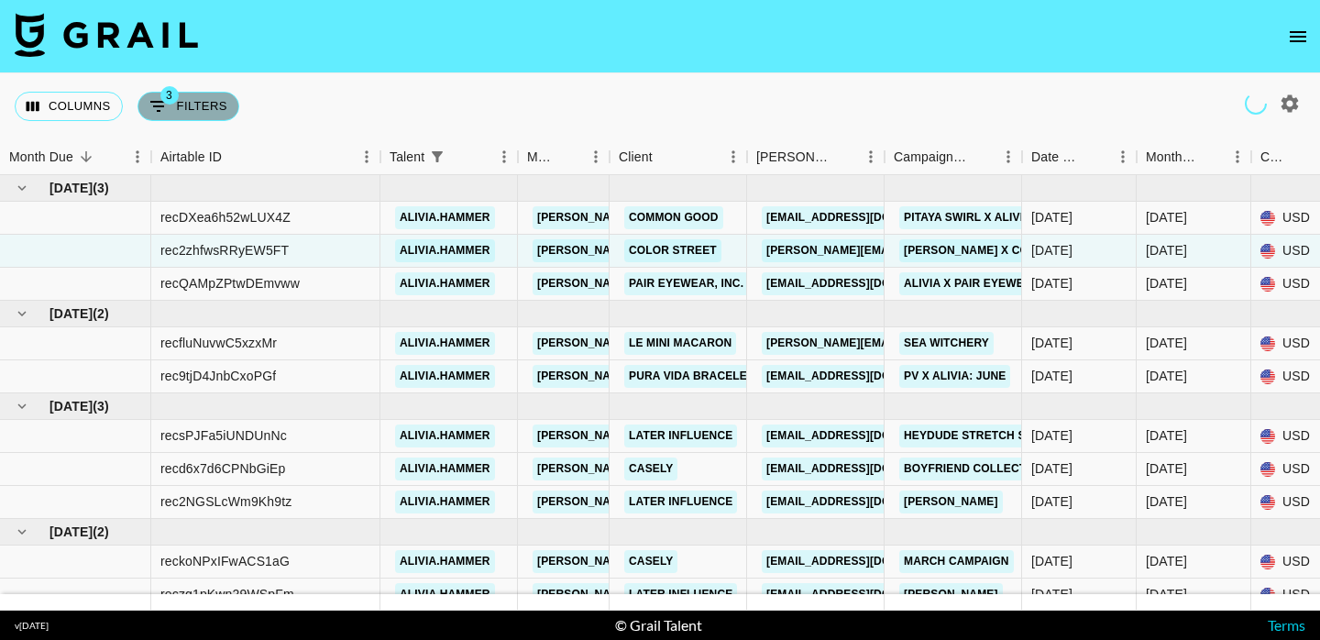
click at [203, 93] on button "3 Filters" at bounding box center [189, 106] width 102 height 29
select select "status"
select select "not"
select select "declined"
select select "status"
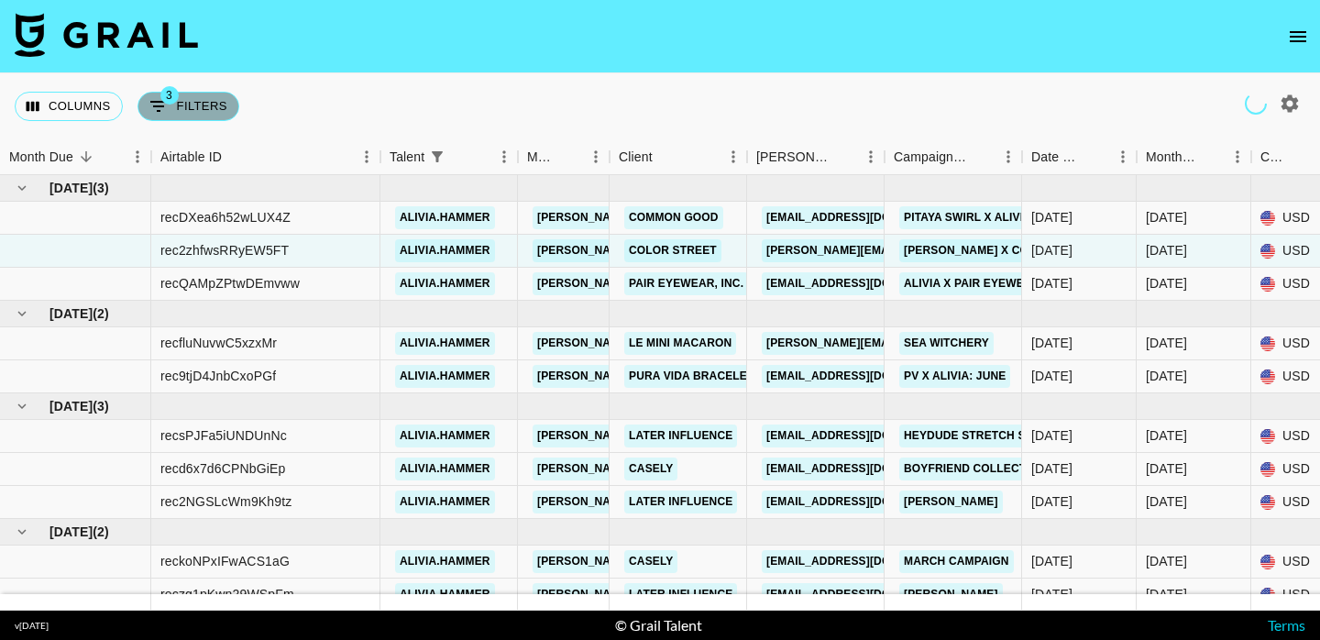
select select "not"
select select "cancelled"
select select "talentName"
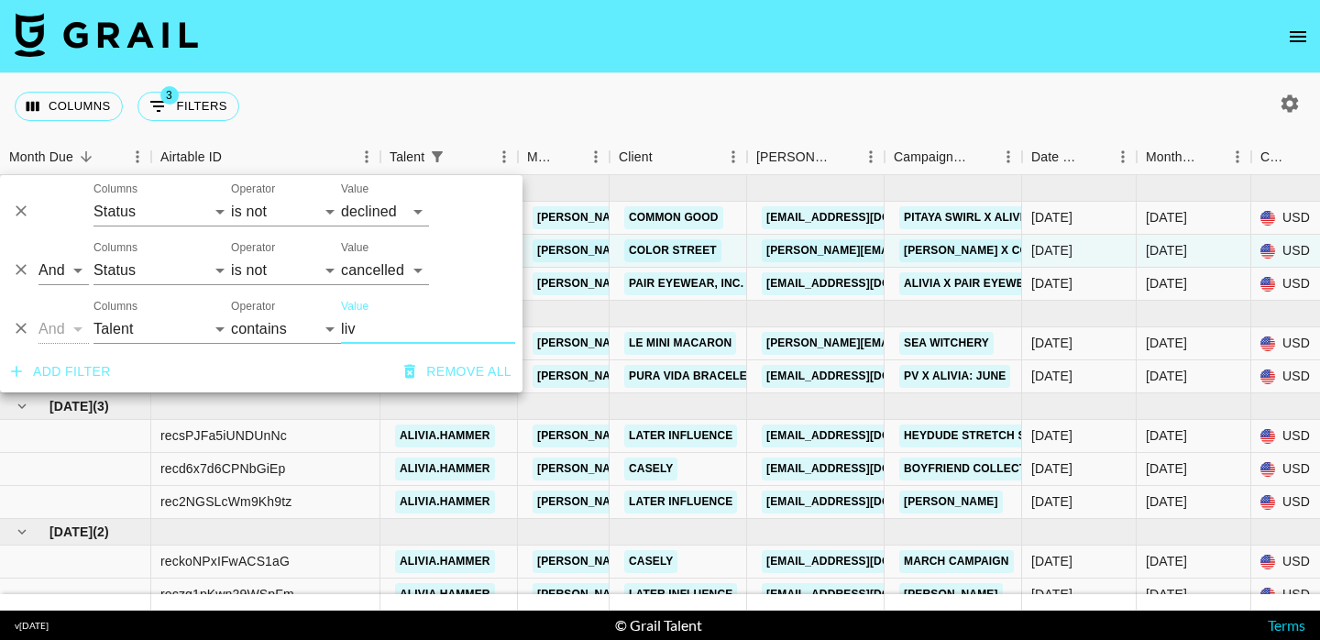
drag, startPoint x: 391, startPoint y: 330, endPoint x: 303, endPoint y: 329, distance: 87.1
click at [303, 330] on div "And Or Columns Grail Platform ID Airtable ID Talent Manager Client Booker Campa…" at bounding box center [261, 321] width 523 height 59
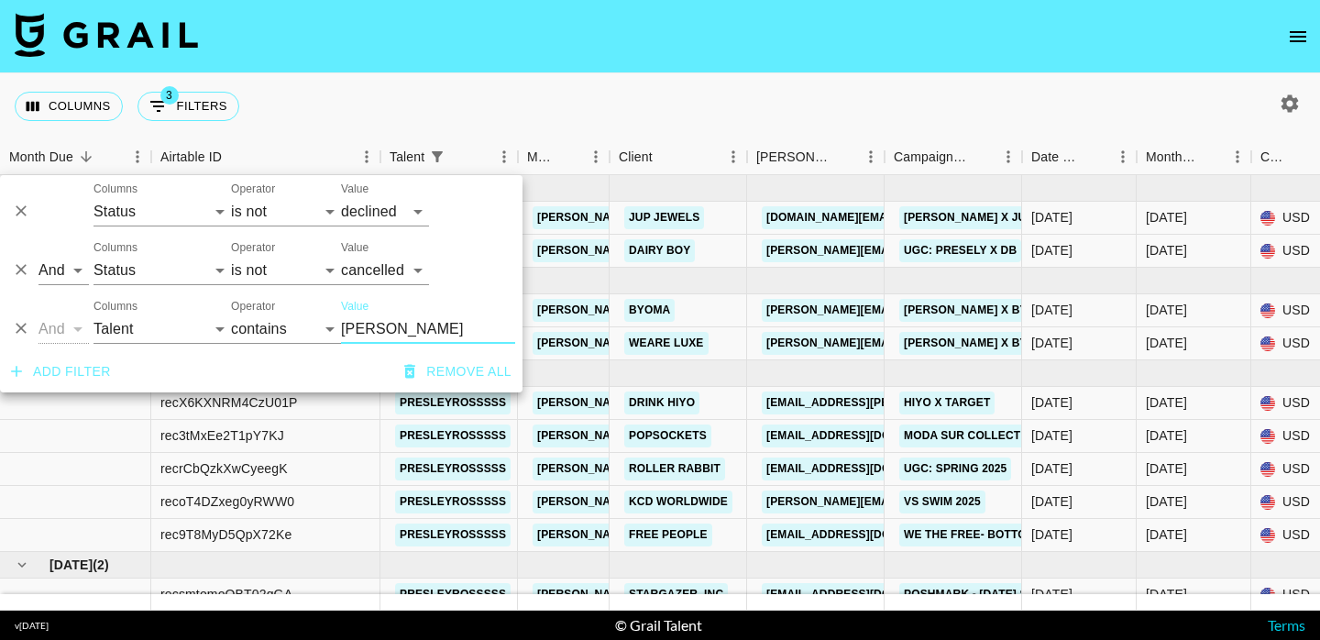
type input "presley"
click at [551, 98] on div "Columns 3 Filters + Booking" at bounding box center [660, 106] width 1320 height 66
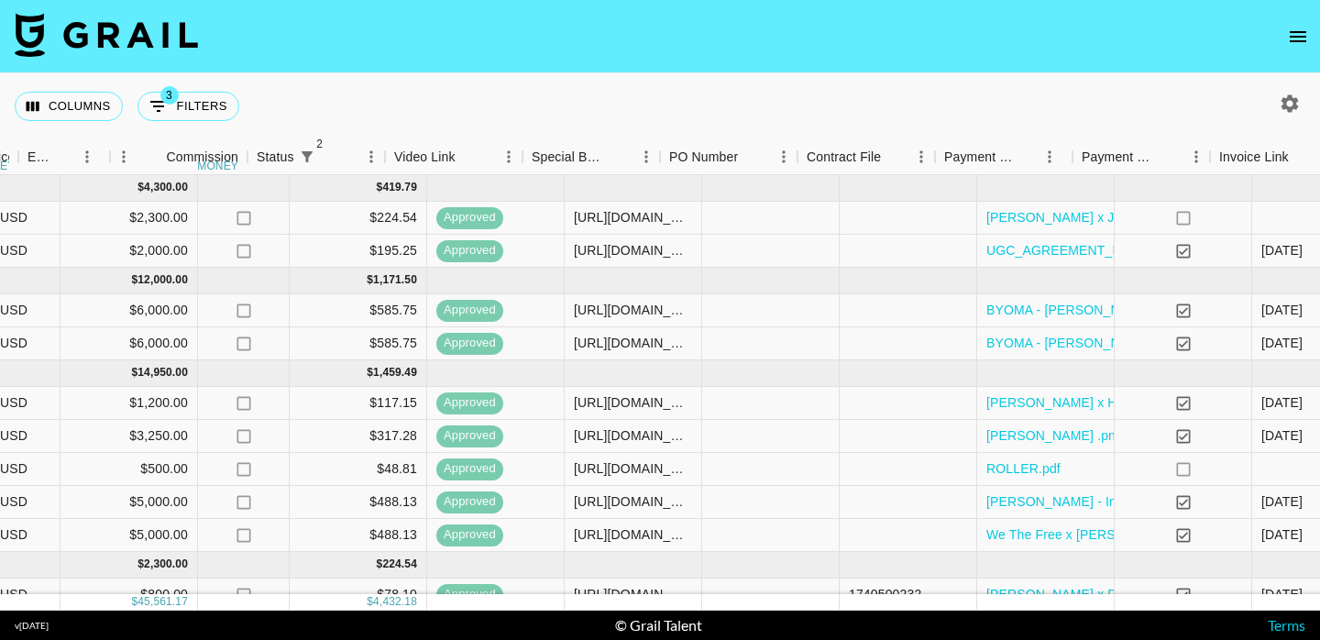
scroll to position [0, 1563]
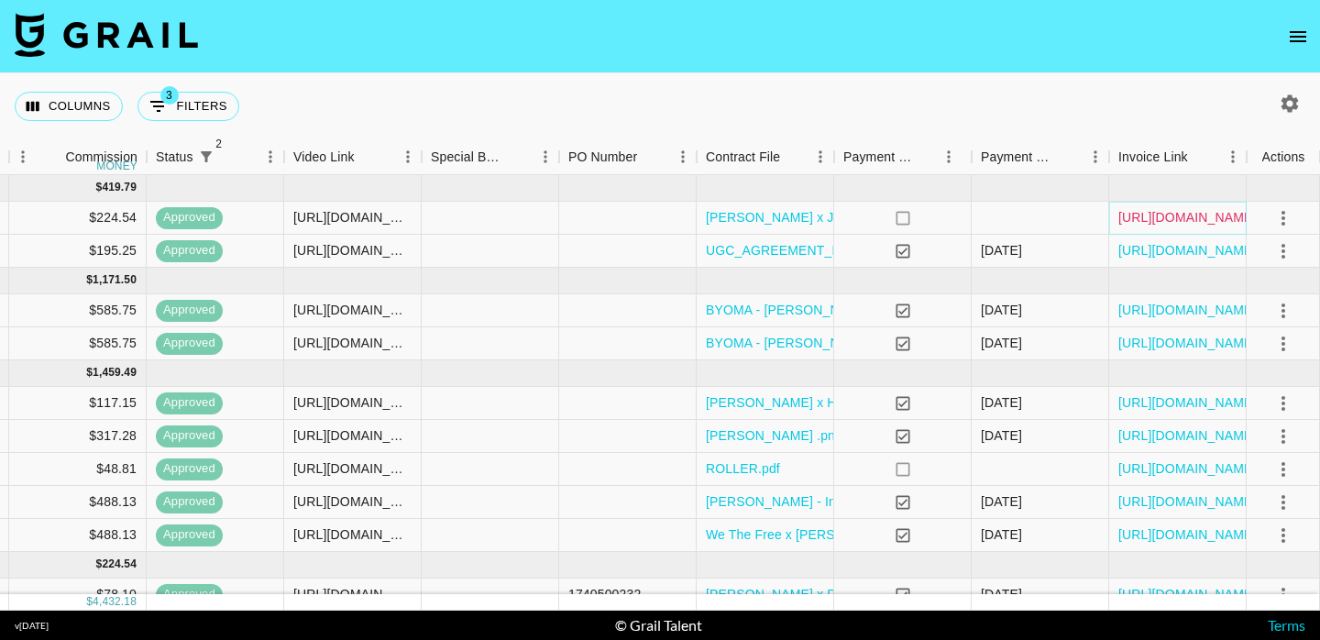
click at [1185, 209] on link "https://in.xero.com/Na3mo5DyhZWBlutGpino9DY0GYjzFgMMfOhZUyFj" at bounding box center [1188, 217] width 138 height 18
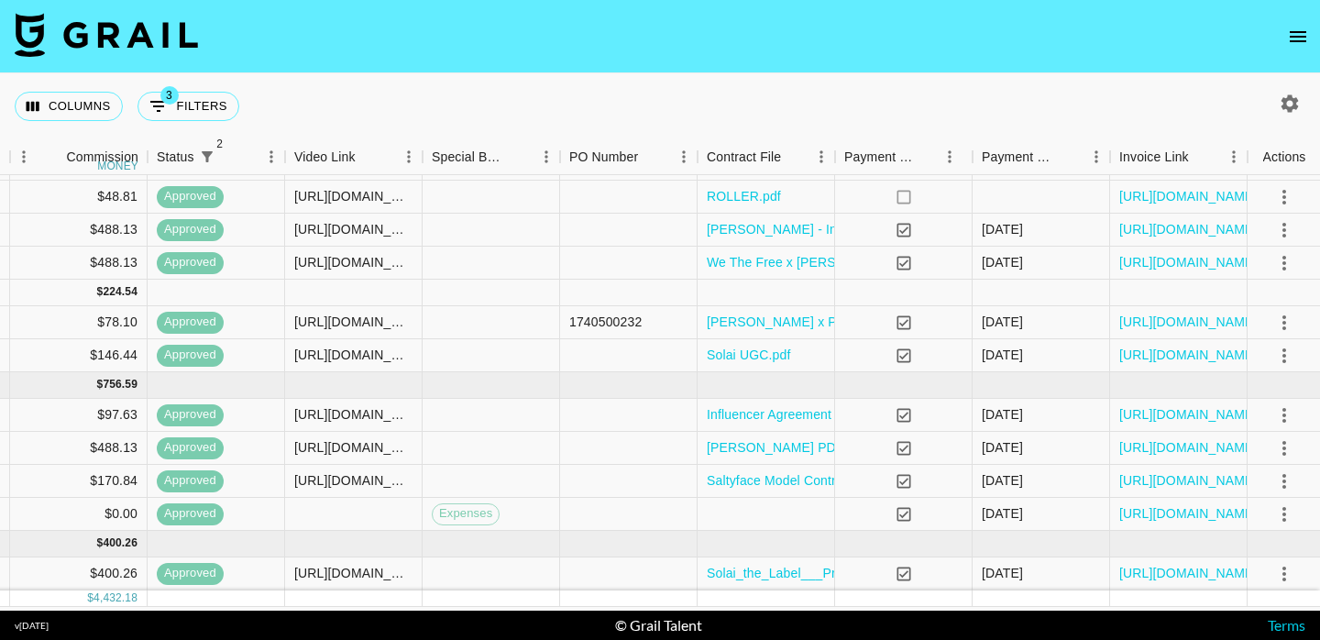
scroll to position [285, 1562]
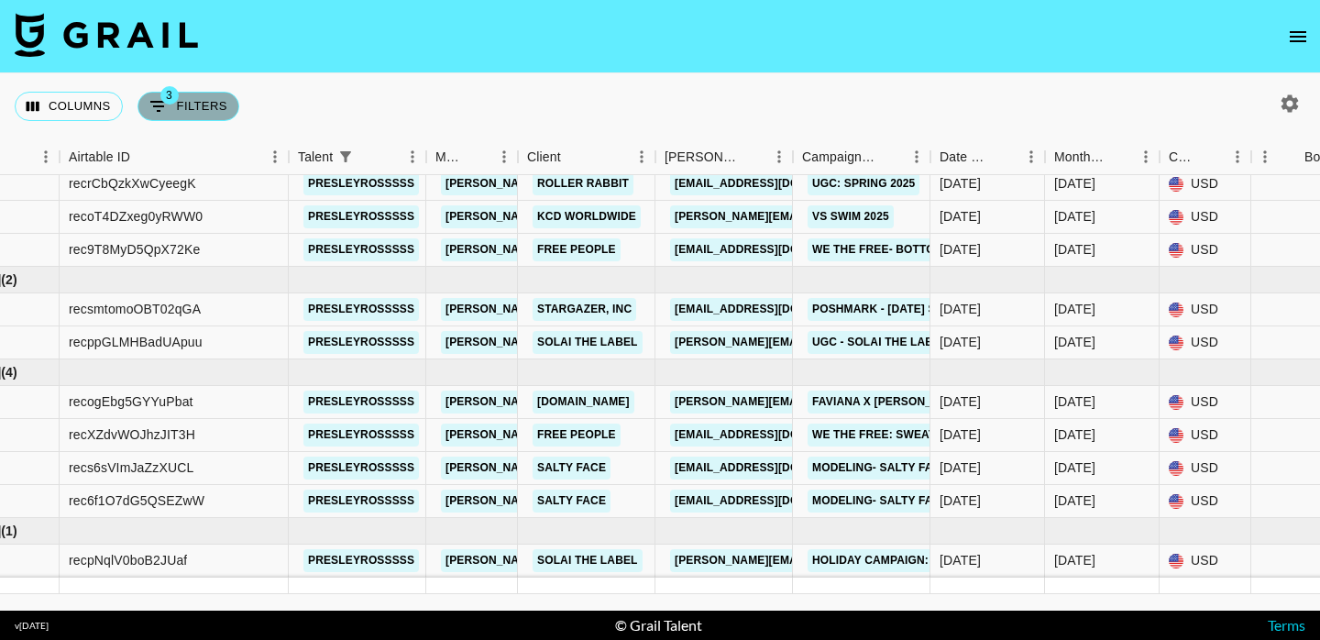
click at [196, 110] on button "3 Filters" at bounding box center [189, 106] width 102 height 29
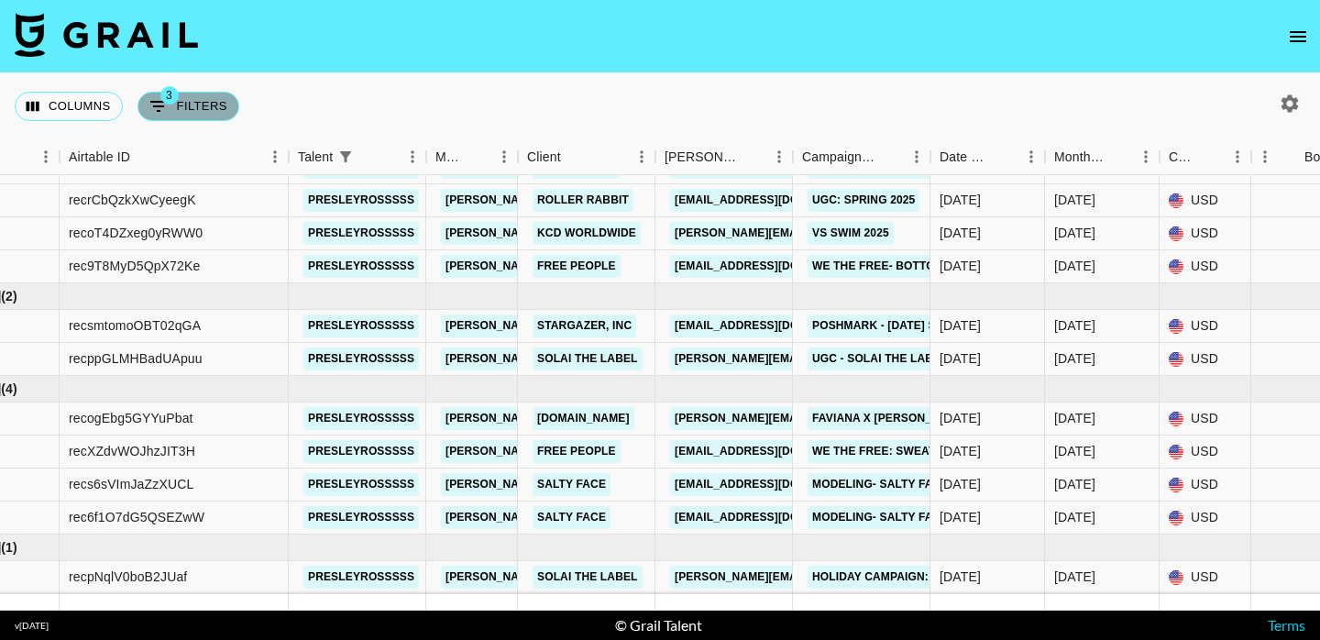
select select "status"
select select "not"
select select "declined"
select select "status"
select select "not"
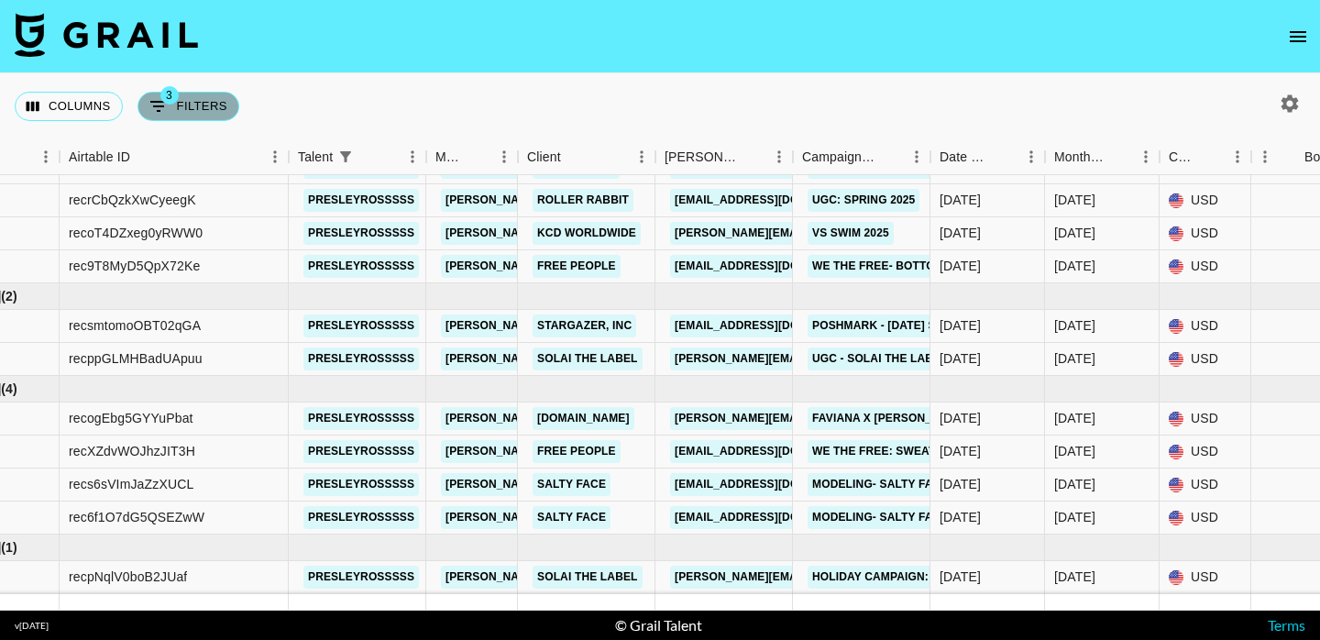
select select "cancelled"
select select "talentName"
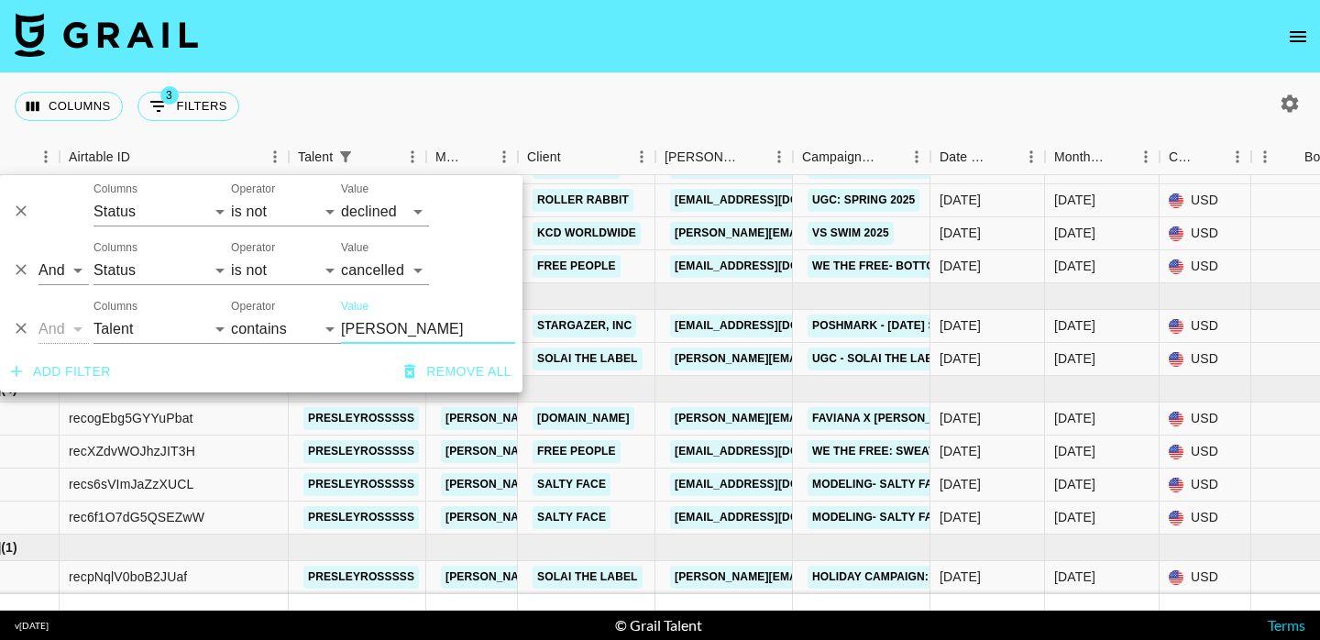
click at [995, 63] on nav at bounding box center [660, 36] width 1320 height 73
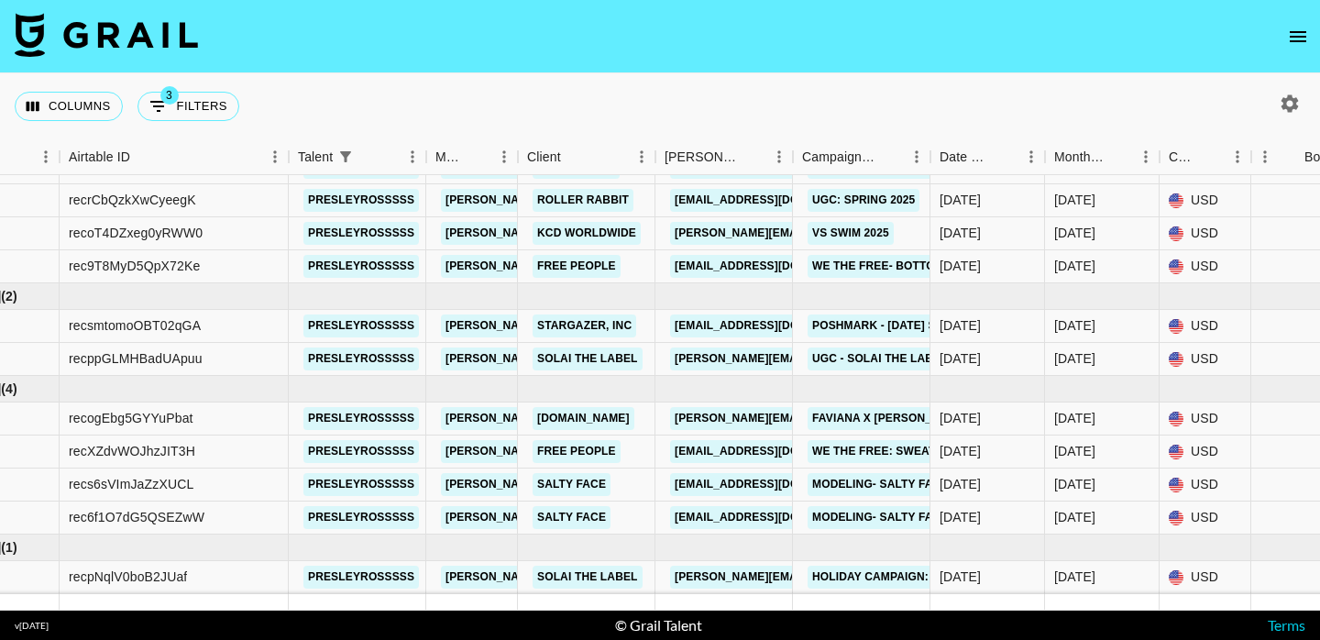
click at [1301, 105] on button "button" at bounding box center [1289, 103] width 31 height 31
select select "Oct '24"
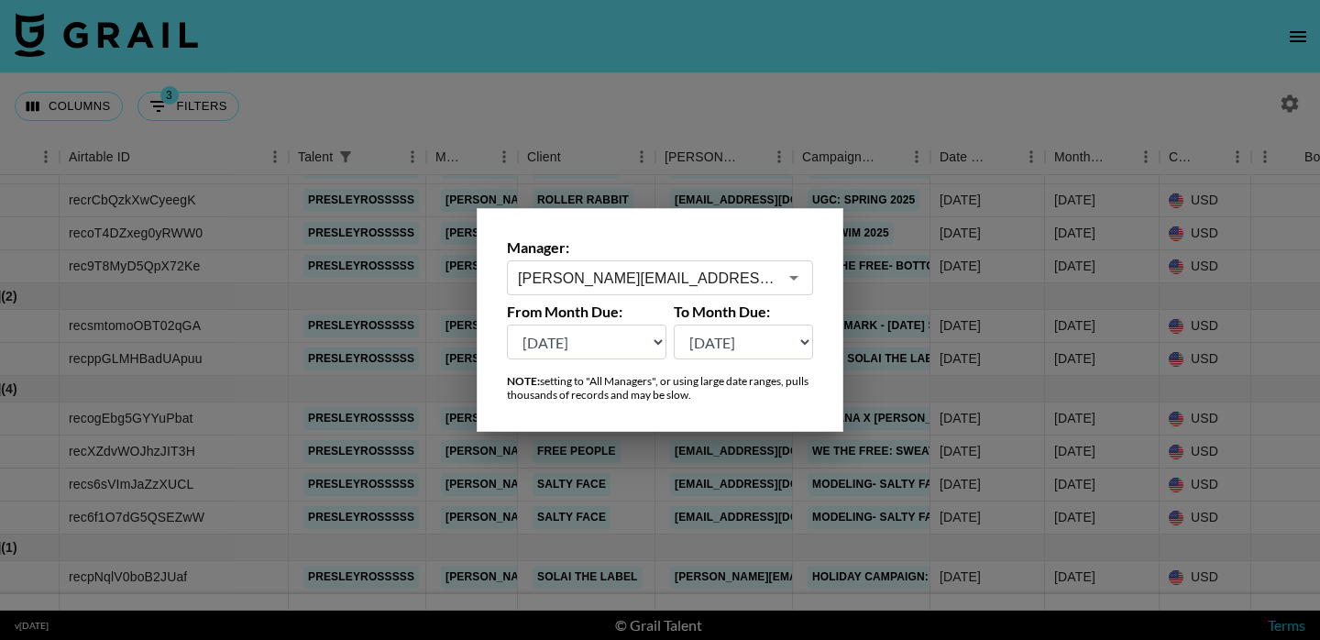
click at [657, 339] on select "Aug '26 Jul '26 Jun '26 May '26 Apr '26 Mar '26 Feb '26 Jan '26 Dec '25 Nov '25…" at bounding box center [587, 342] width 160 height 35
click at [723, 79] on div at bounding box center [660, 320] width 1320 height 640
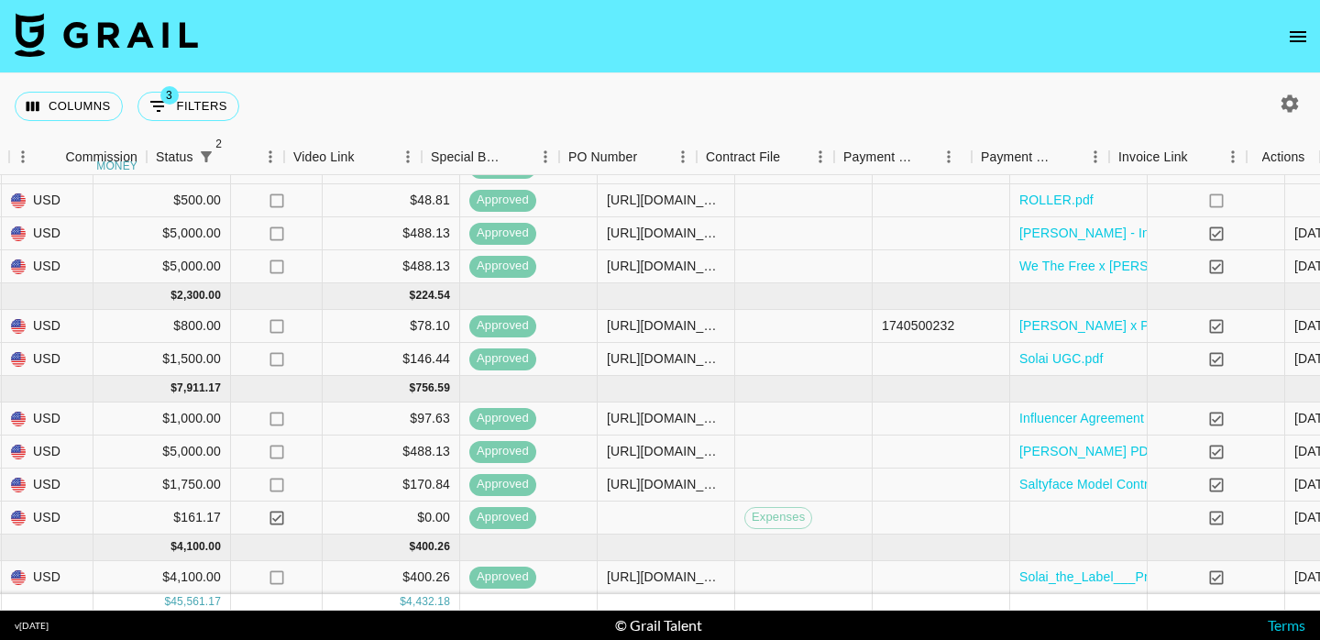
scroll to position [269, 1563]
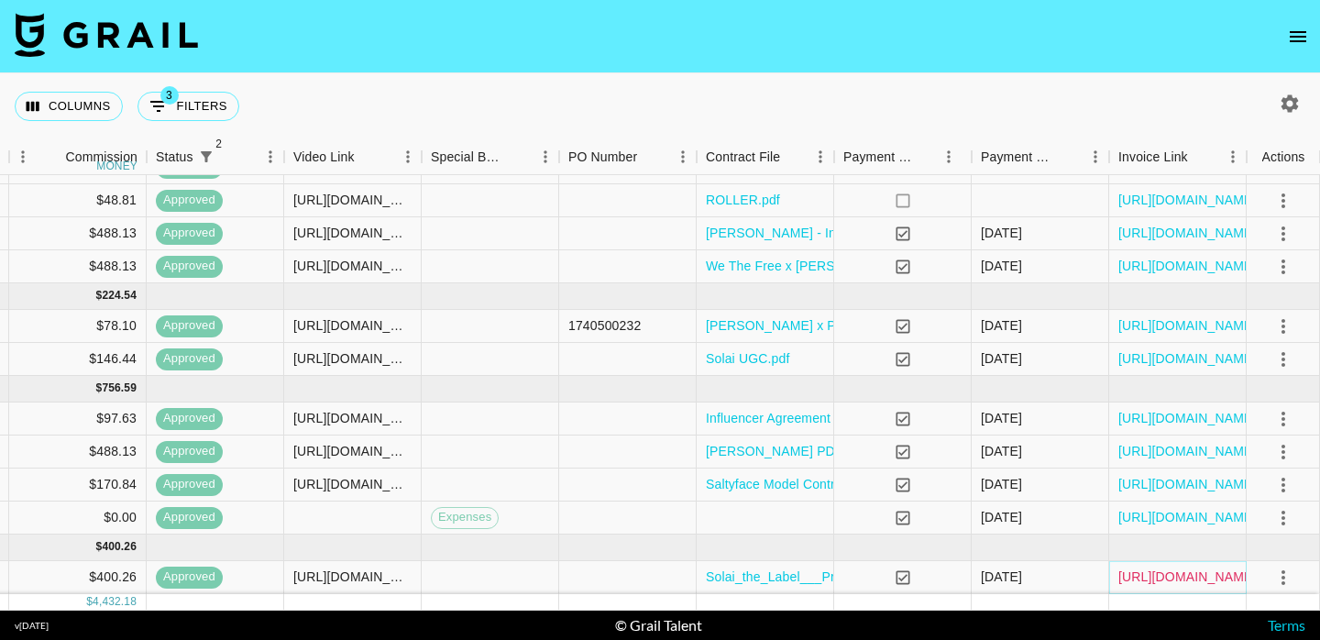
click at [1177, 580] on link "https://in.xero.com/taUq7u44uucccLpPDvE9QFDGuVgShK8md1vtFW83" at bounding box center [1188, 577] width 138 height 18
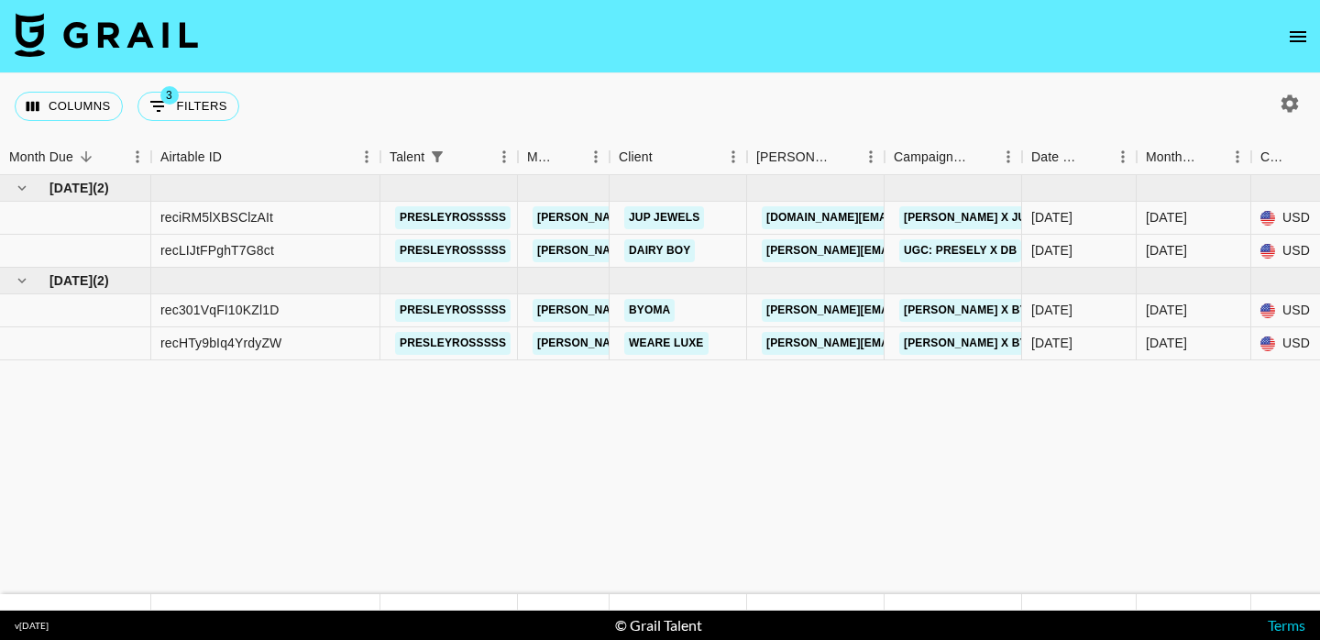
click at [215, 82] on div "Columns 3 Filters + Booking" at bounding box center [131, 106] width 232 height 66
click at [195, 112] on button "3 Filters" at bounding box center [189, 106] width 102 height 29
select select "status"
select select "not"
select select "declined"
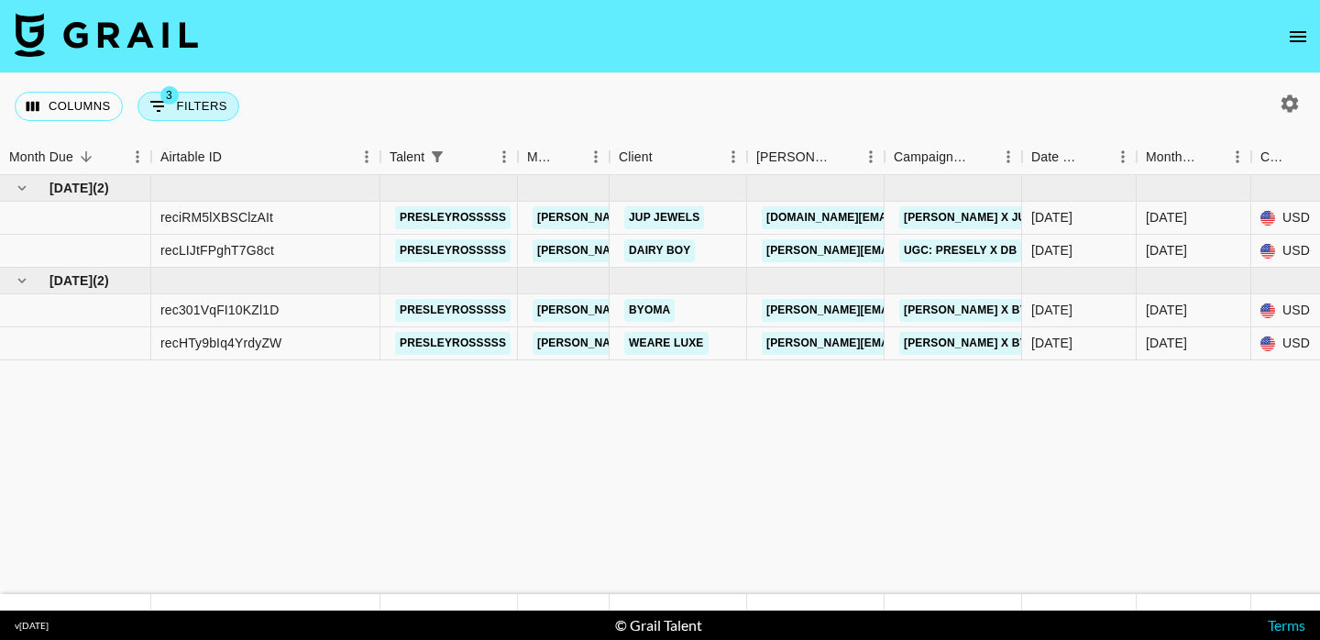
select select "status"
select select "not"
select select "cancelled"
select select "talentName"
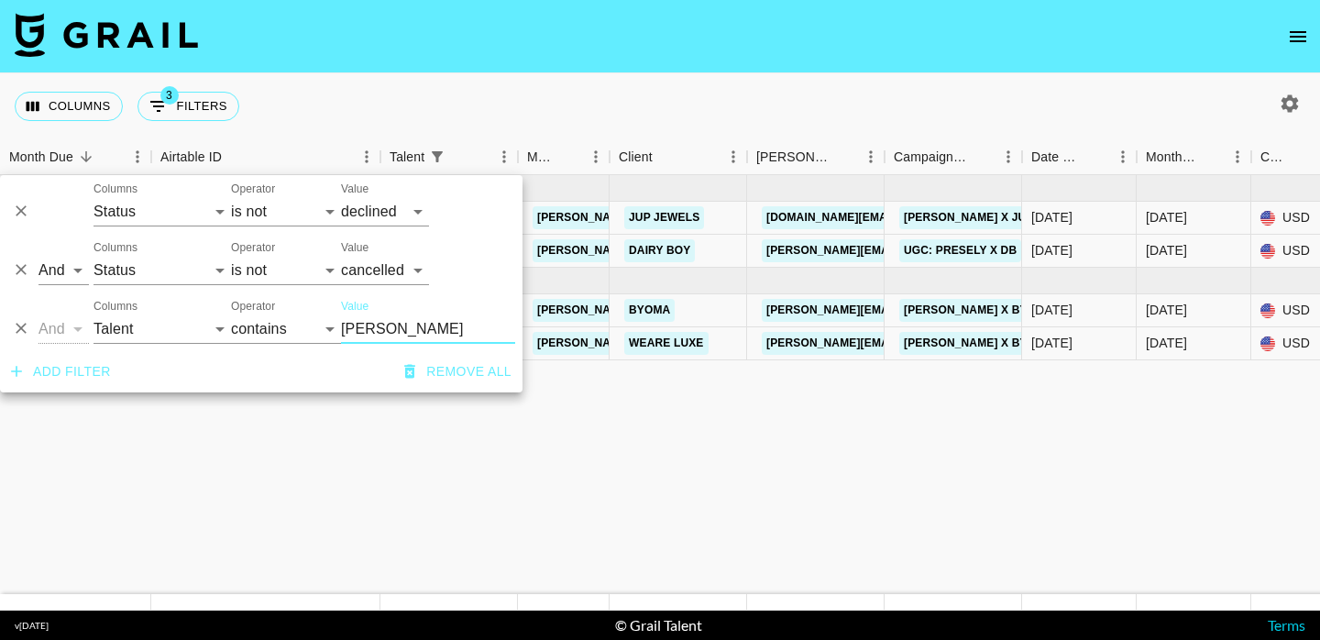
drag, startPoint x: 391, startPoint y: 325, endPoint x: 303, endPoint y: 324, distance: 87.1
click at [303, 325] on div "And Or Columns Grail Platform ID Airtable ID Talent Manager Client Booker Campa…" at bounding box center [261, 321] width 523 height 59
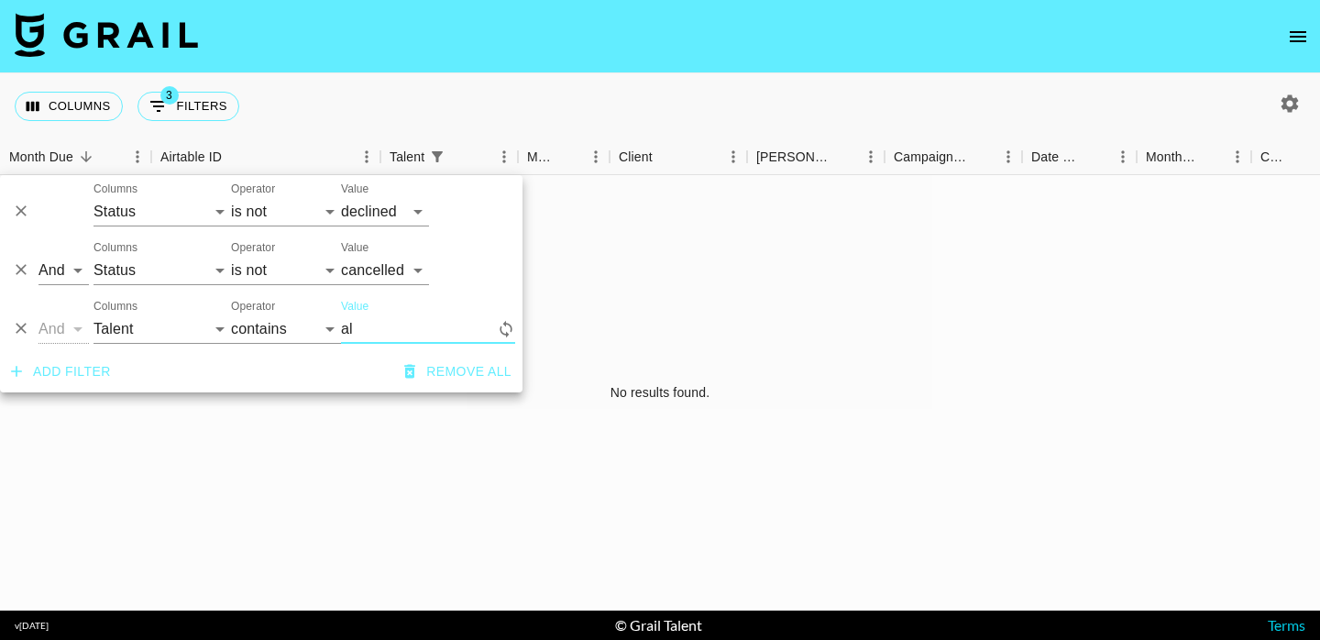
type input "a"
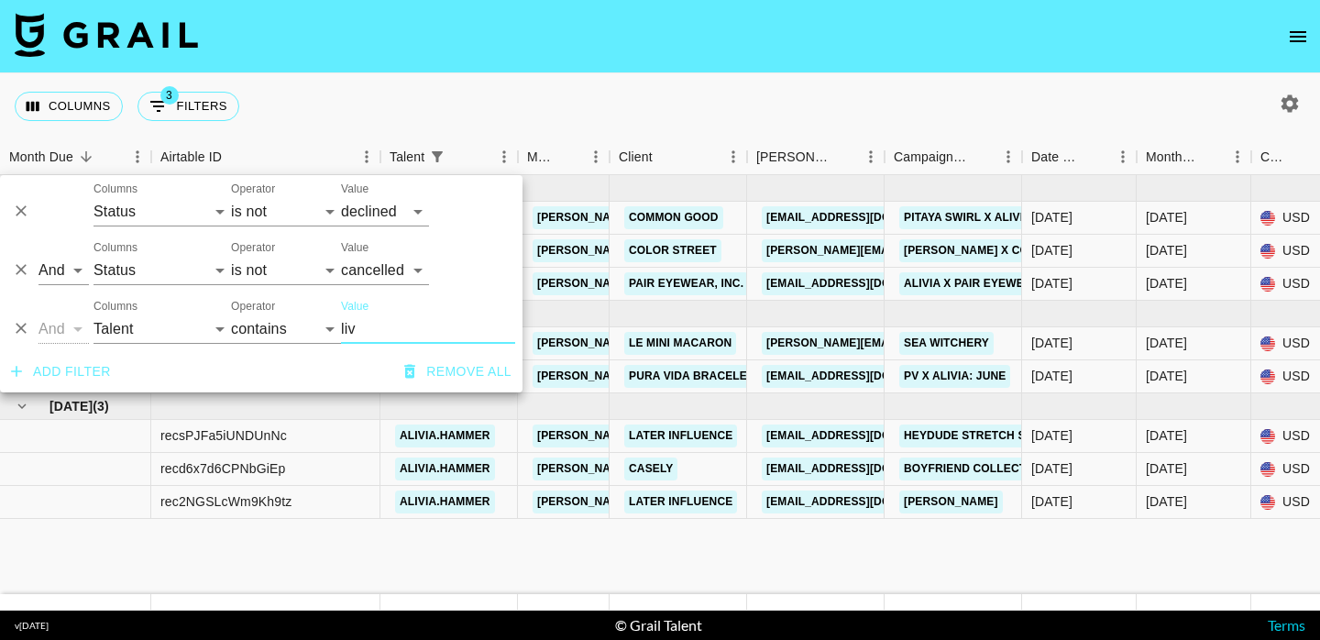
type input "liv"
click at [657, 107] on div "Columns 3 Filters + Booking" at bounding box center [660, 106] width 1320 height 66
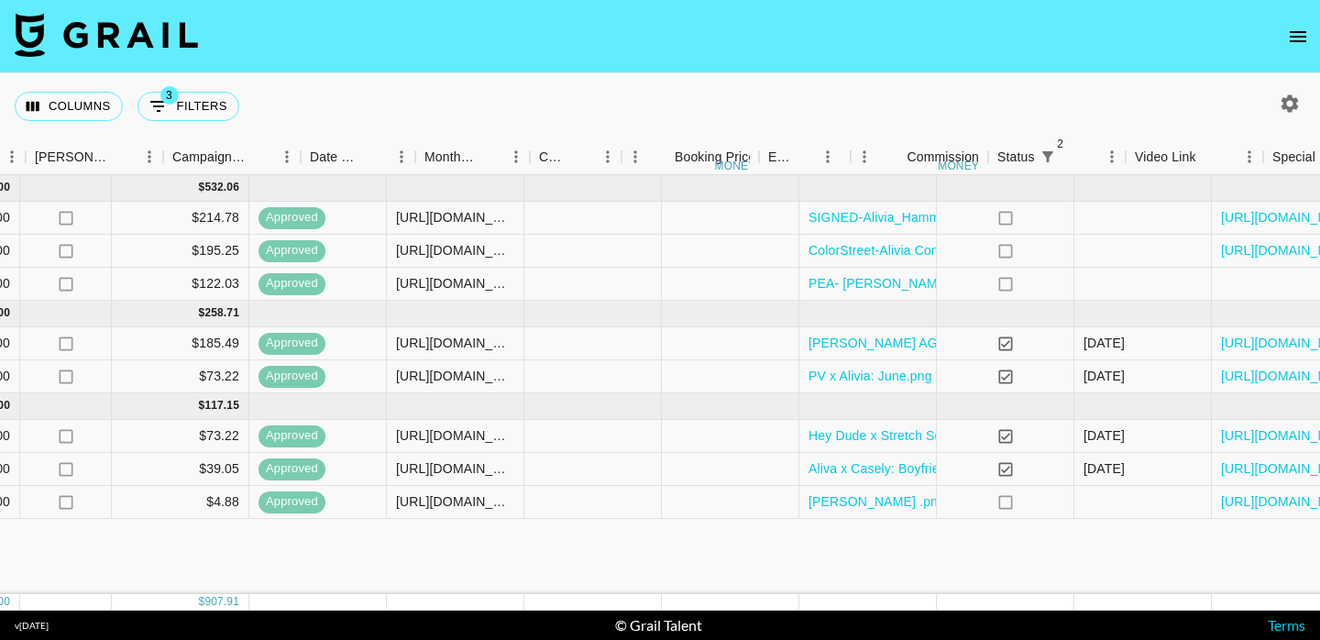
scroll to position [0, 1563]
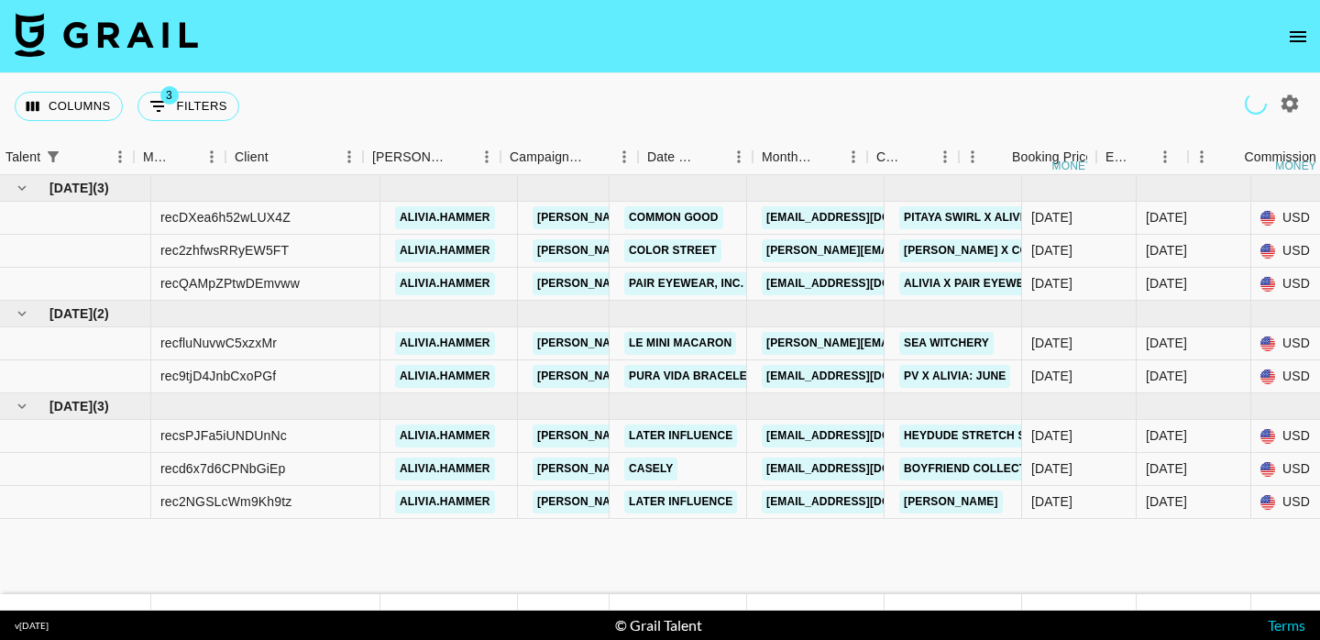
scroll to position [0, 1563]
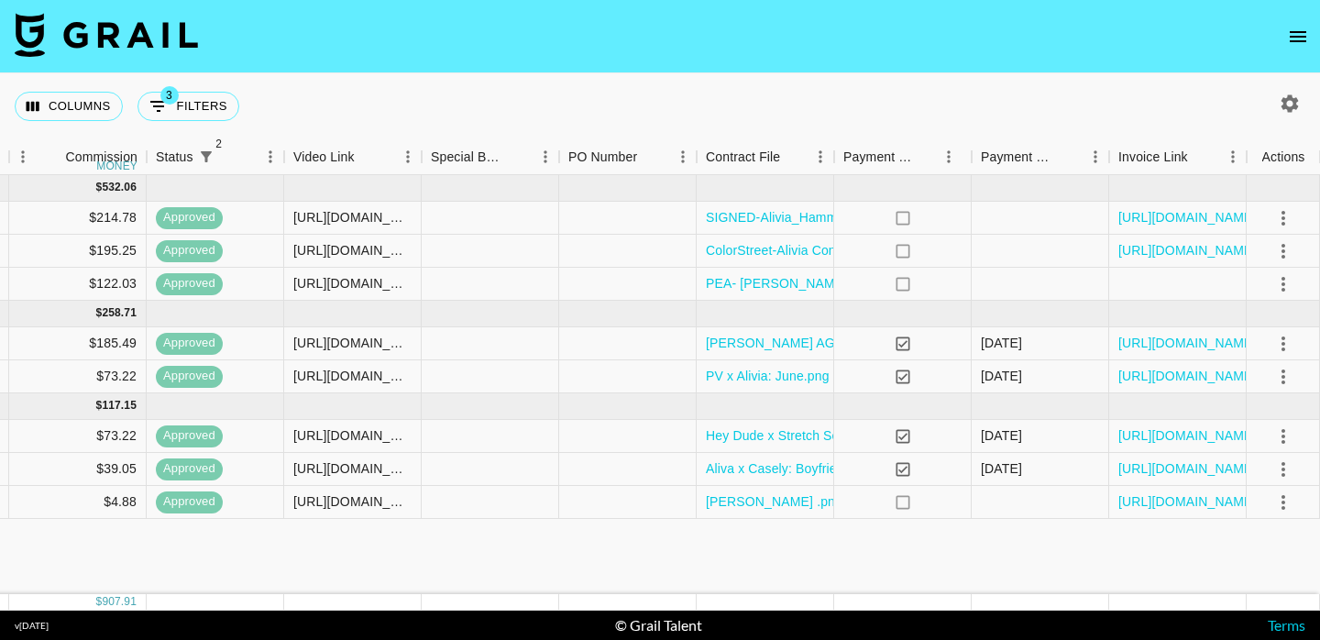
click at [107, 50] on img at bounding box center [106, 35] width 183 height 44
click at [127, 15] on img at bounding box center [106, 35] width 183 height 44
click at [148, 62] on nav at bounding box center [660, 36] width 1320 height 73
click at [164, 47] on img at bounding box center [106, 35] width 183 height 44
click at [1295, 103] on icon "button" at bounding box center [1290, 102] width 17 height 17
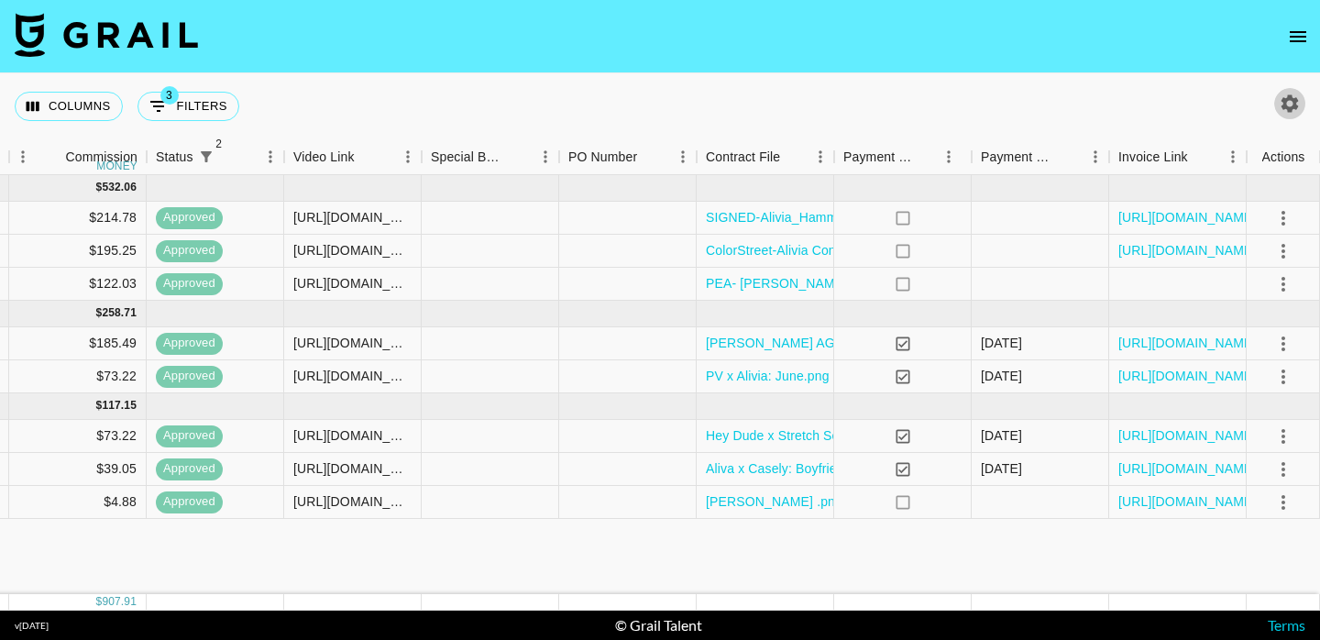
select select "[DATE]"
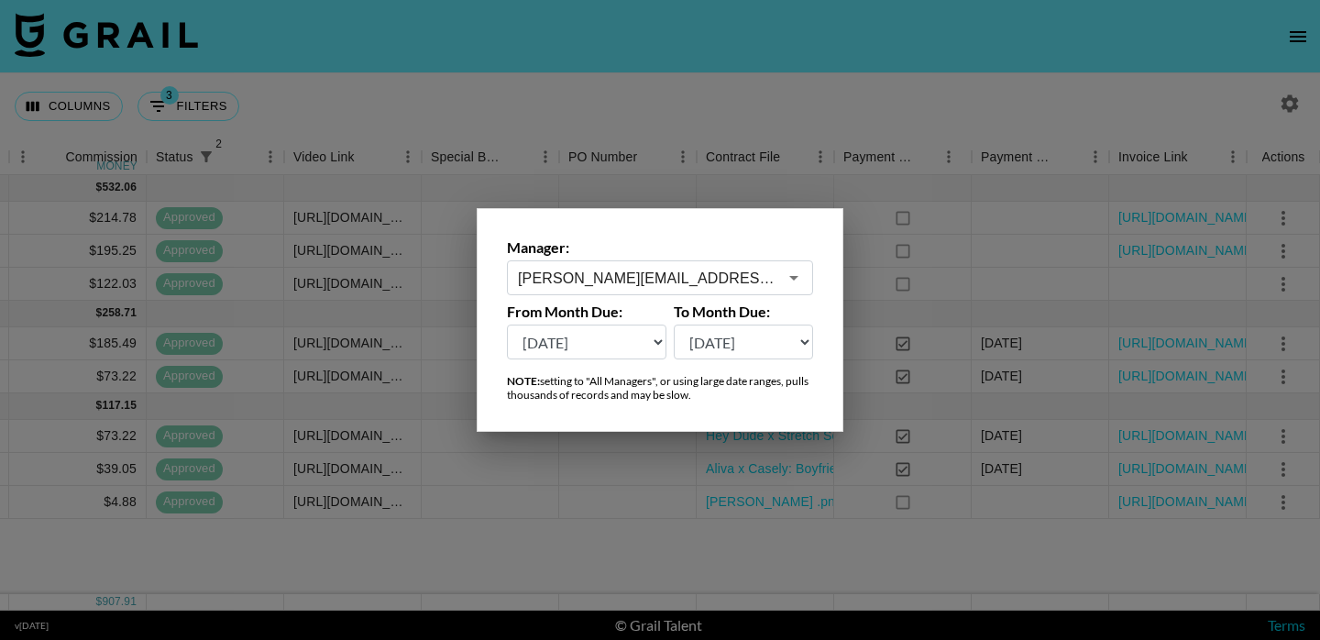
click at [1057, 109] on div at bounding box center [660, 320] width 1320 height 640
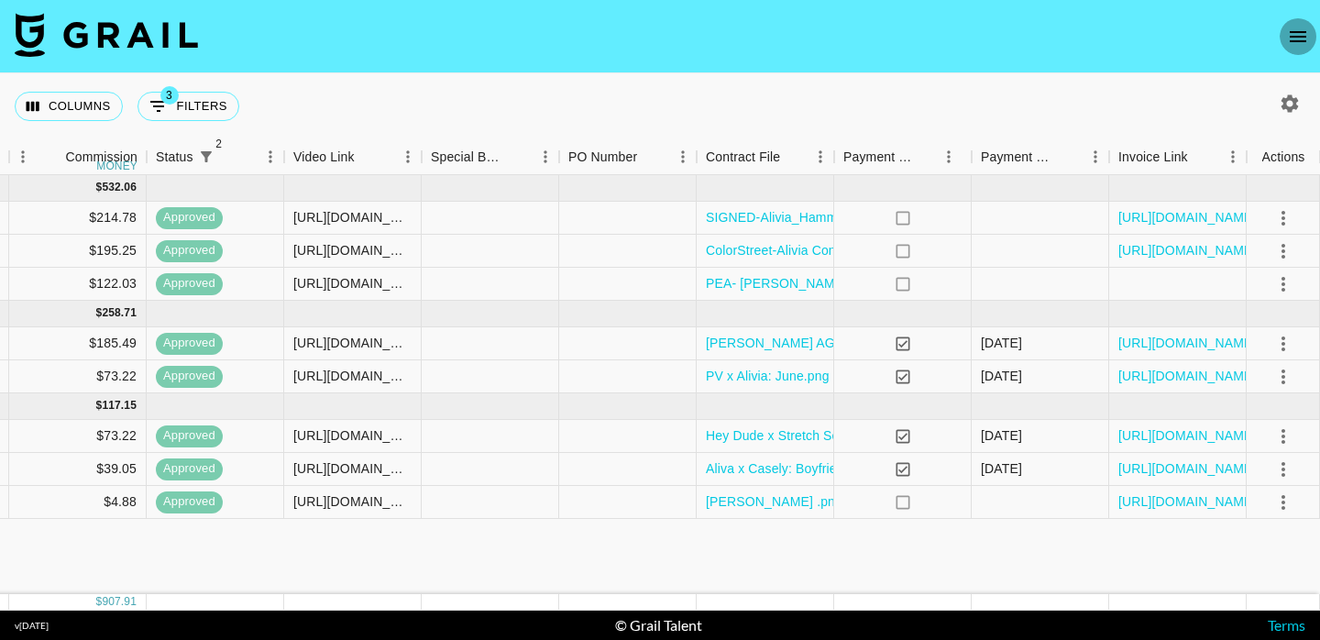
click at [1290, 37] on icon "open drawer" at bounding box center [1298, 37] width 22 height 22
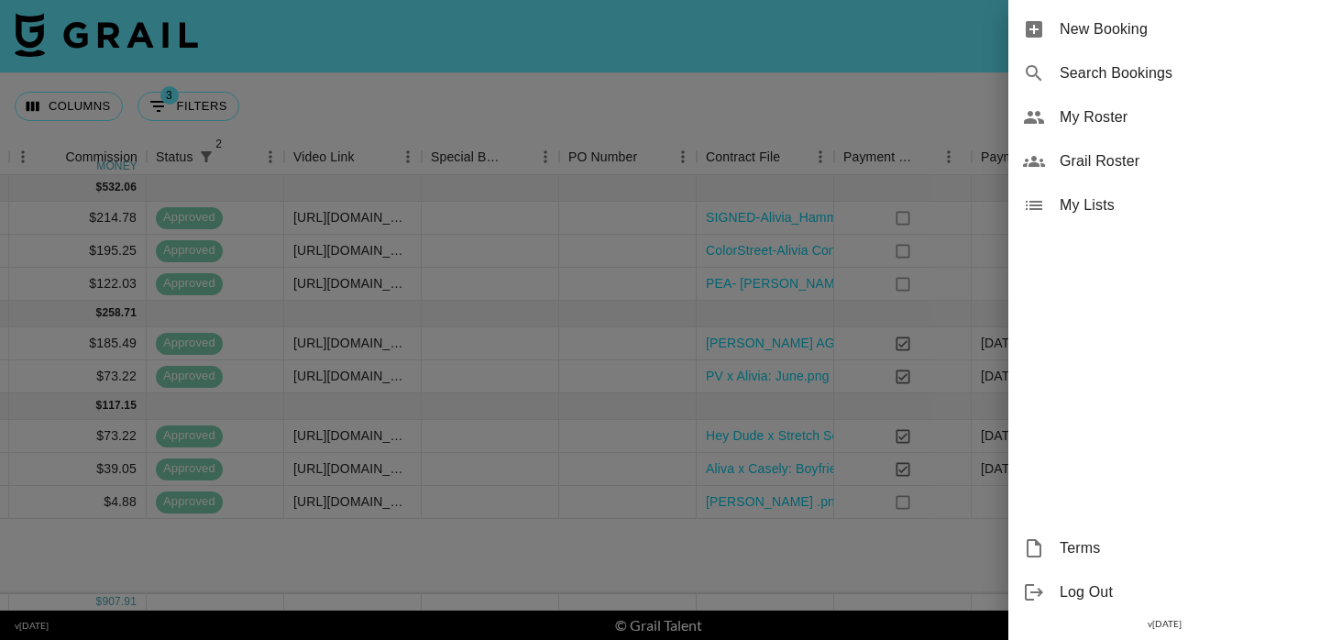
click at [1130, 119] on span "My Roster" at bounding box center [1183, 117] width 246 height 22
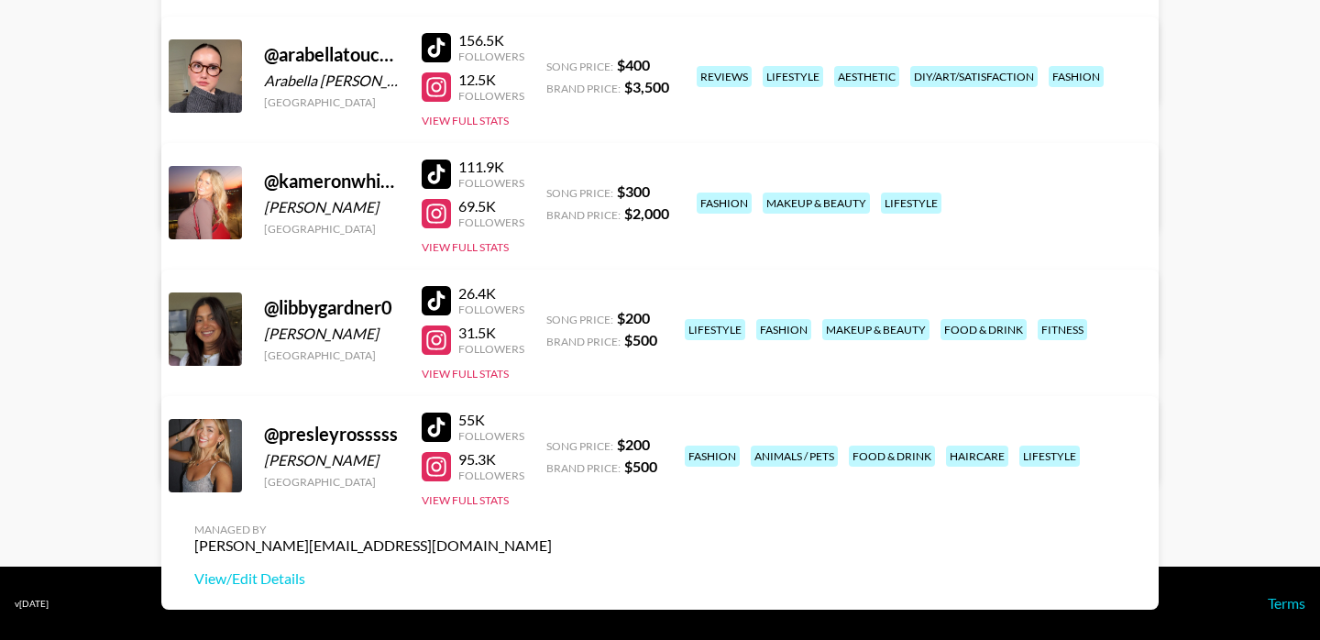
scroll to position [79, 0]
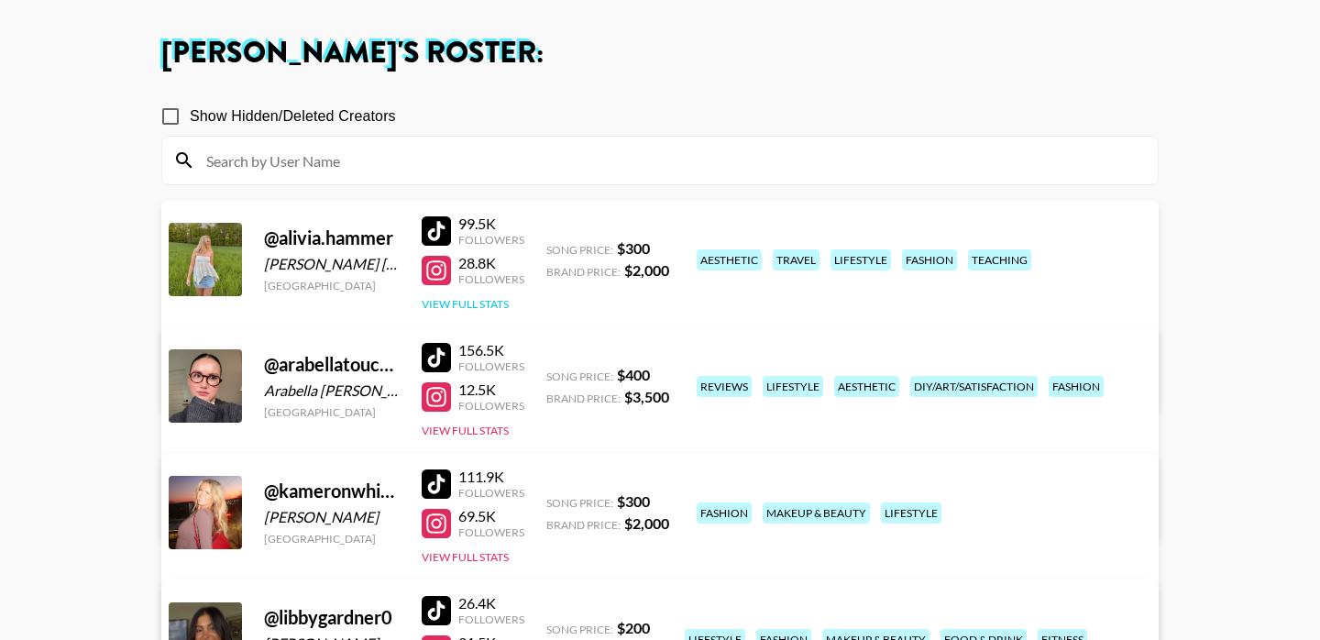
click at [448, 303] on button "View Full Stats" at bounding box center [465, 304] width 87 height 14
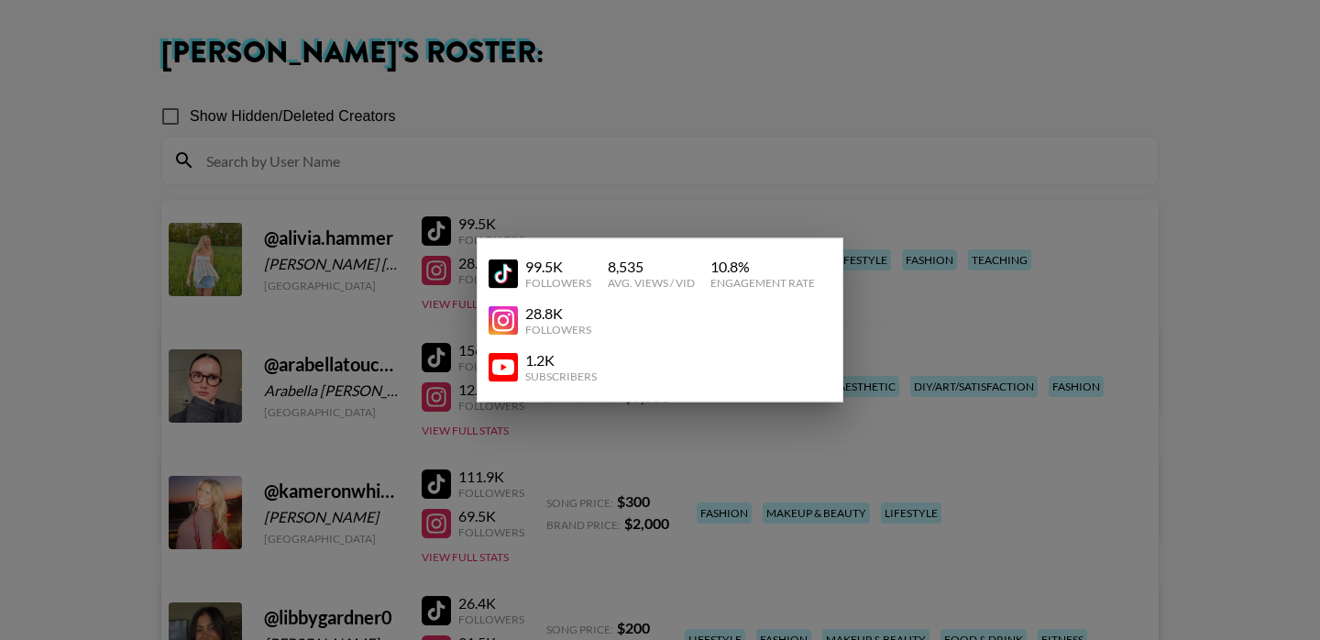
click at [727, 240] on div "99.5K Followers 8,535 Avg. Views / Vid 10.8 % Engagement Rate 28.8K Followers 1…" at bounding box center [660, 320] width 367 height 164
click at [983, 293] on div at bounding box center [660, 320] width 1320 height 640
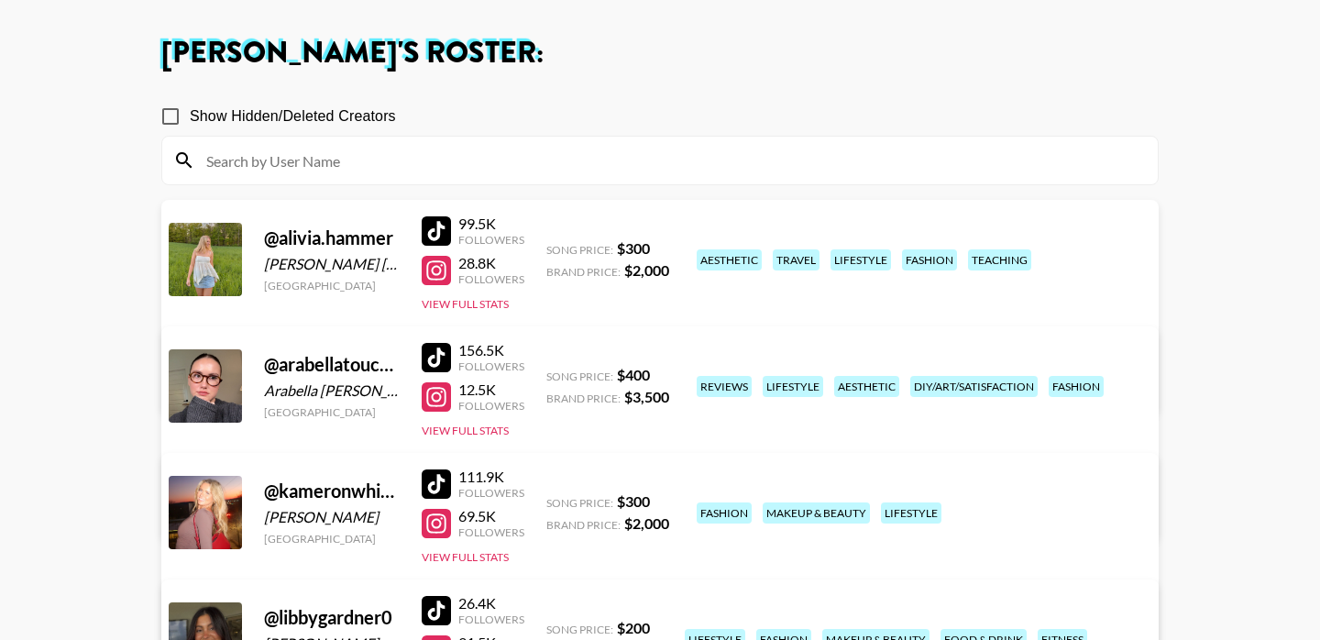
click at [552, 373] on link "View/Edit Details" at bounding box center [373, 382] width 358 height 18
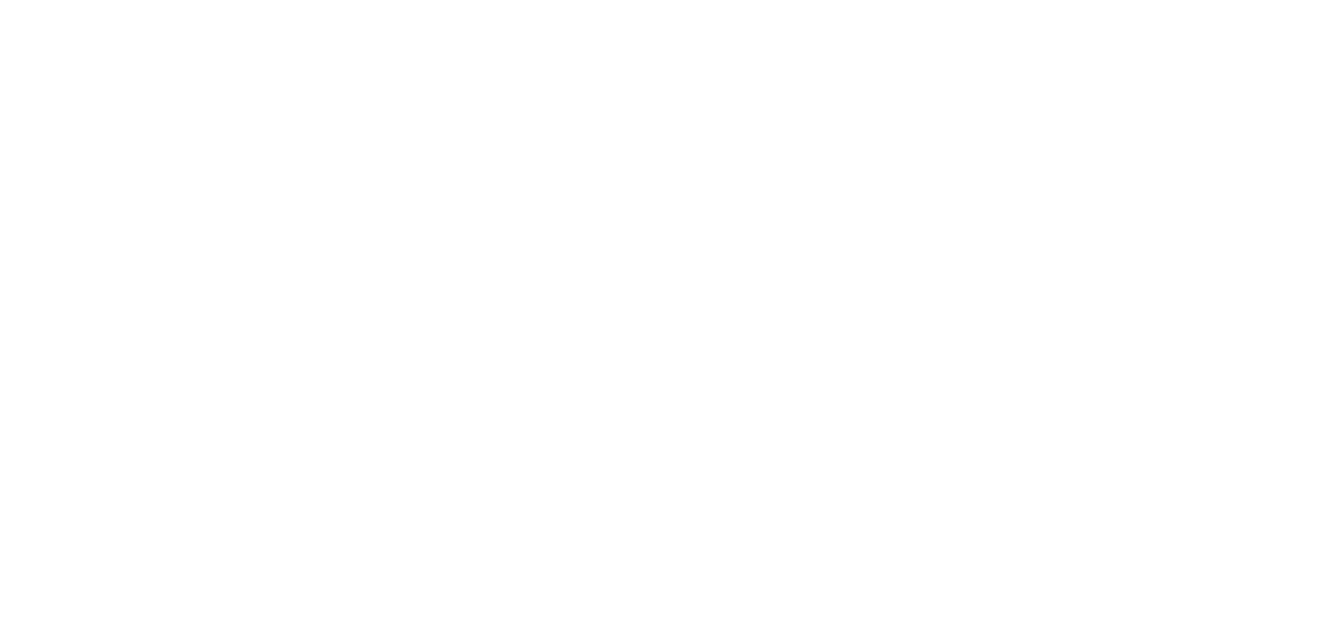
select select "USD"
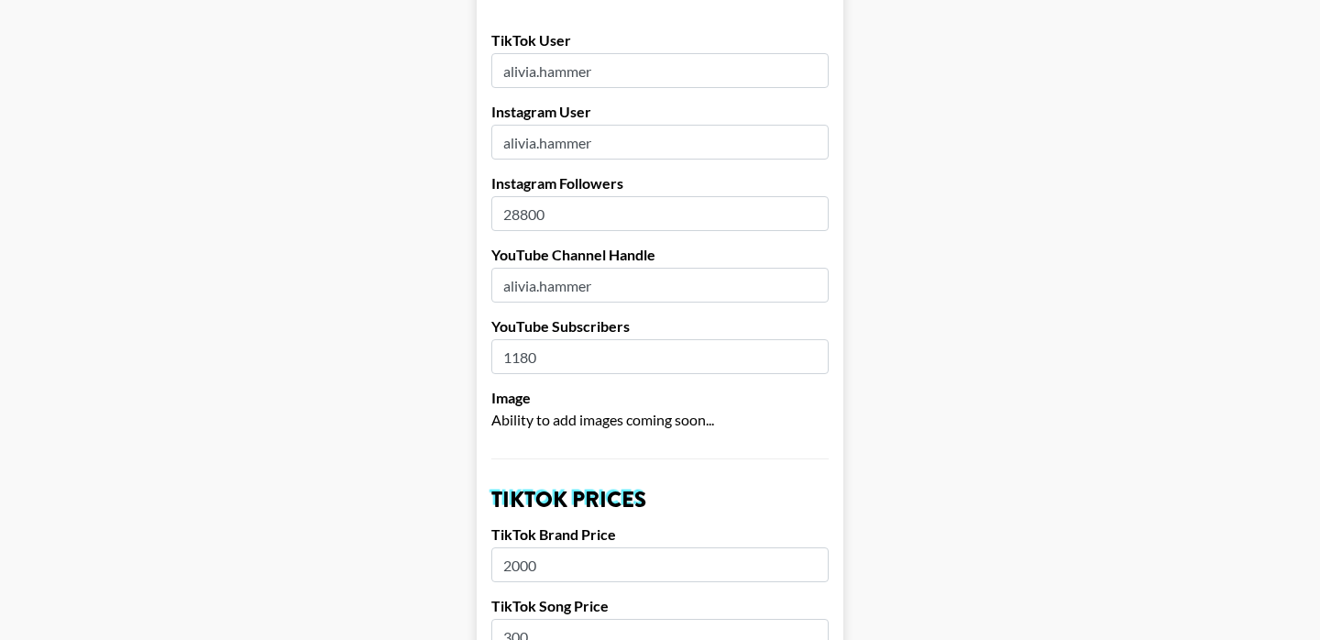
scroll to position [219, 0]
drag, startPoint x: 564, startPoint y: 187, endPoint x: 493, endPoint y: 187, distance: 70.6
click at [493, 195] on input "28800" at bounding box center [659, 212] width 337 height 35
drag, startPoint x: 611, startPoint y: 116, endPoint x: 456, endPoint y: 113, distance: 155.0
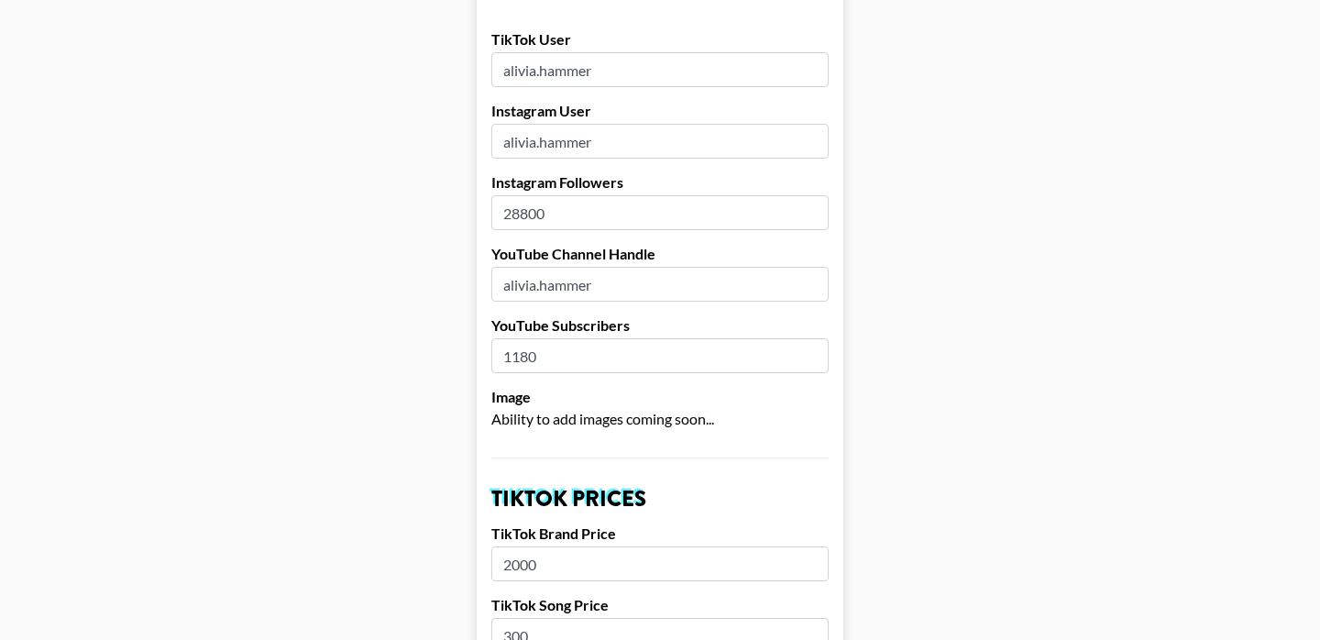
paste input "song"
type input "aliviasonger"
drag, startPoint x: 568, startPoint y: 181, endPoint x: 457, endPoint y: 179, distance: 111.9
type input "41000"
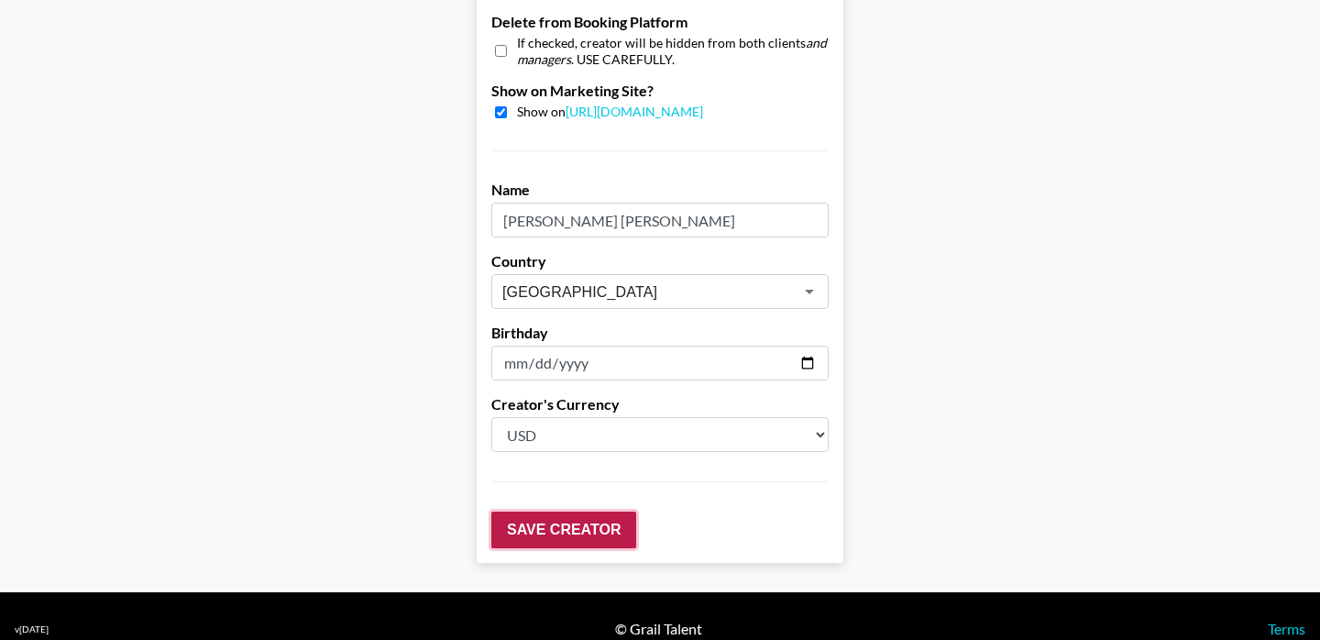
click at [564, 512] on input "Save Creator" at bounding box center [563, 530] width 145 height 37
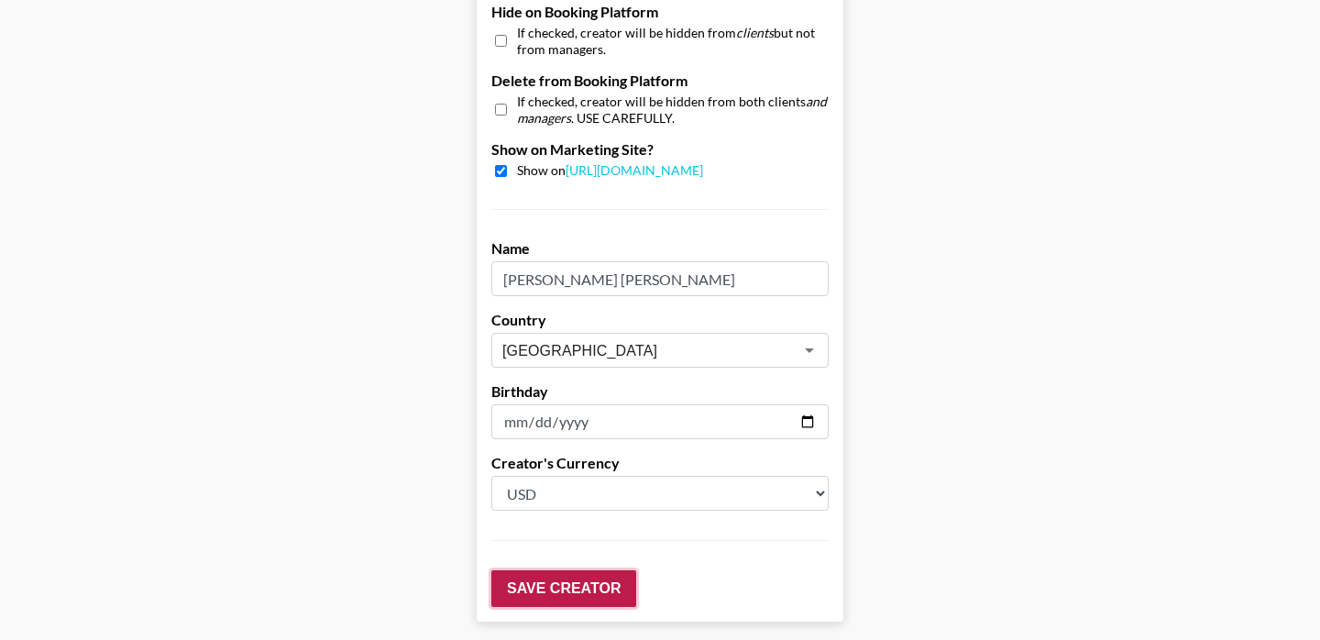
scroll to position [1906, 0]
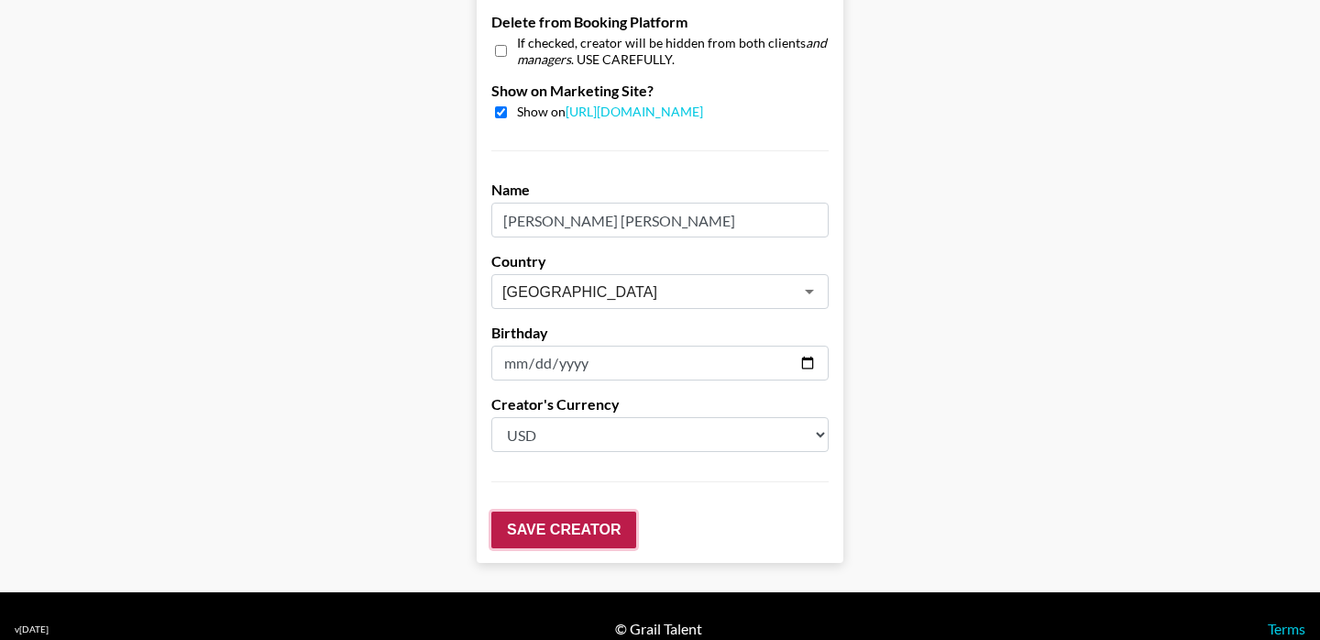
click at [558, 512] on input "Save Creator" at bounding box center [563, 530] width 145 height 37
click at [535, 519] on input "Save Creator" at bounding box center [563, 530] width 145 height 37
